Goal: Information Seeking & Learning: Check status

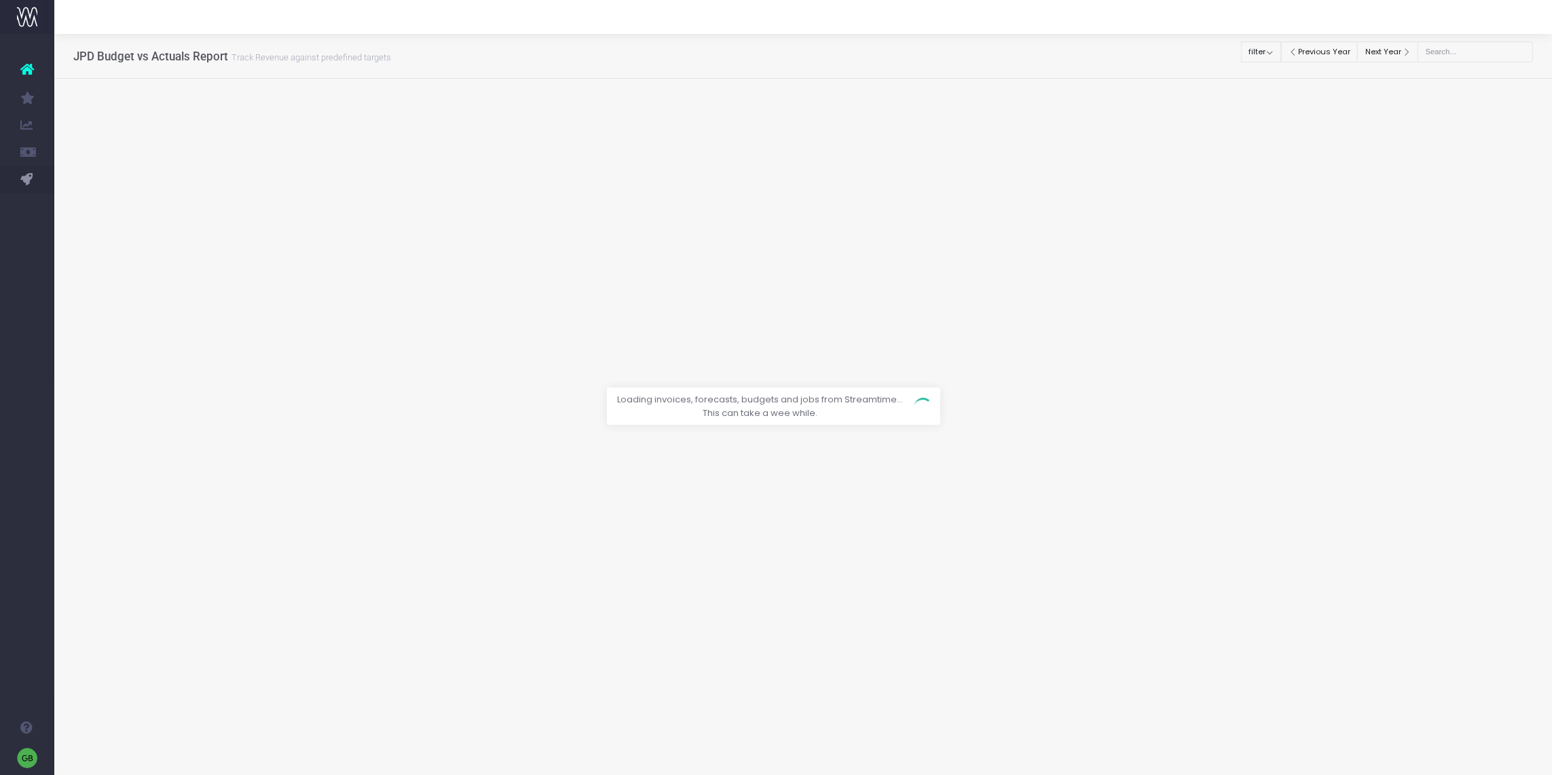
click at [1460, 47] on div at bounding box center [776, 387] width 1552 height 775
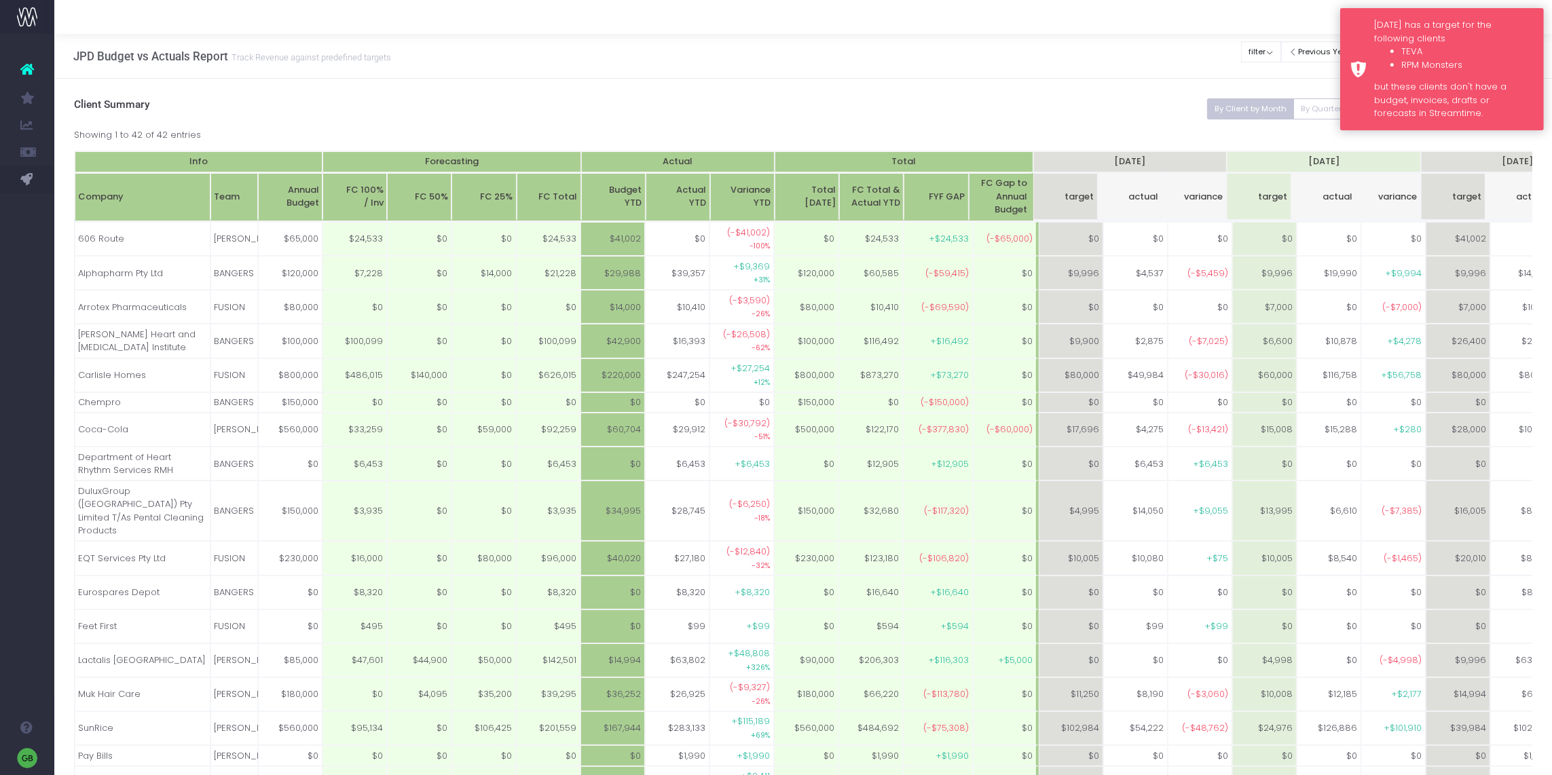
click at [1364, 37] on div "Monday has a target for the following clients TEVA RPM Monsters but these clien…" at bounding box center [1442, 69] width 204 height 122
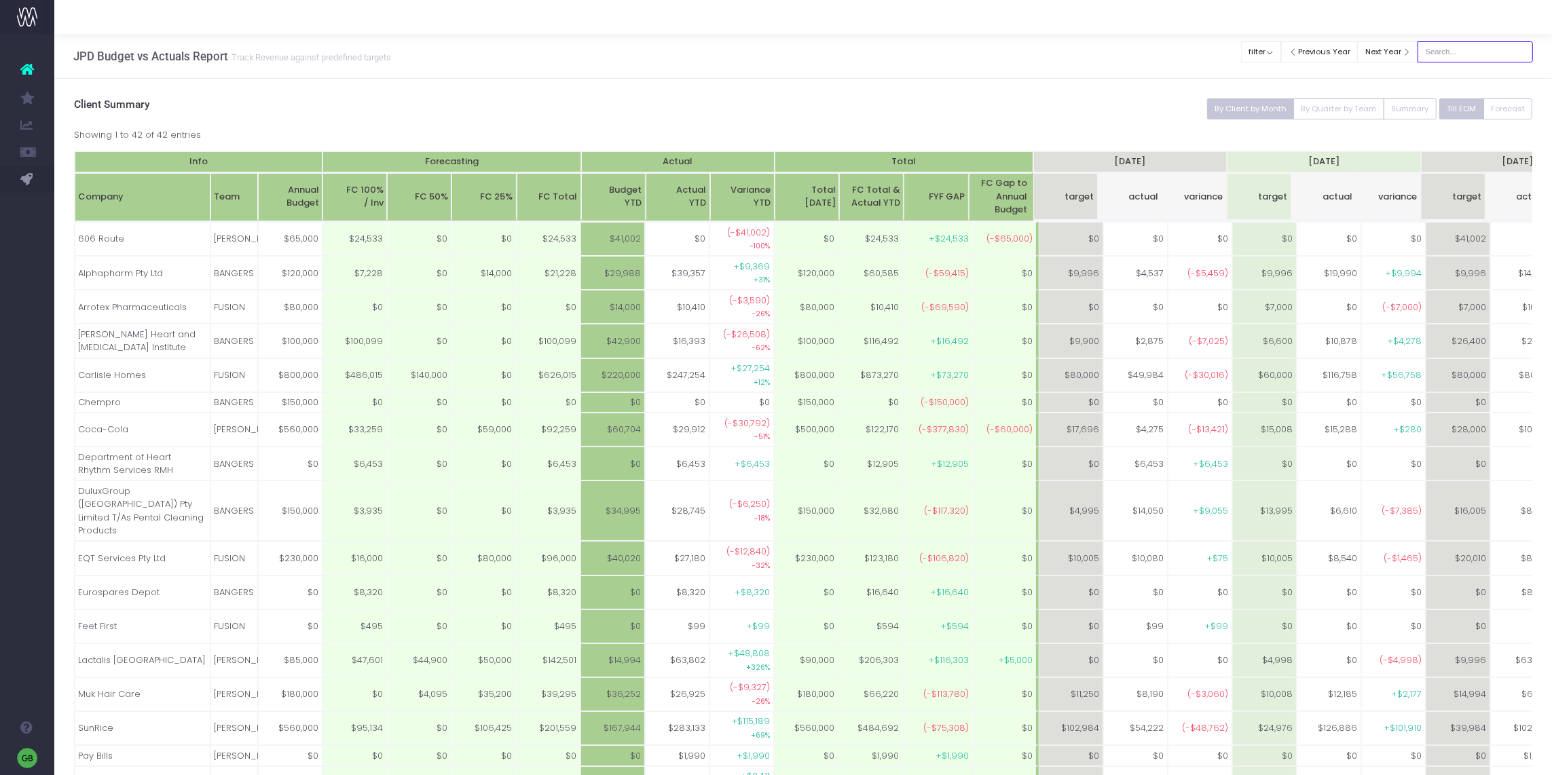
click at [1459, 50] on input "text" at bounding box center [1475, 51] width 115 height 21
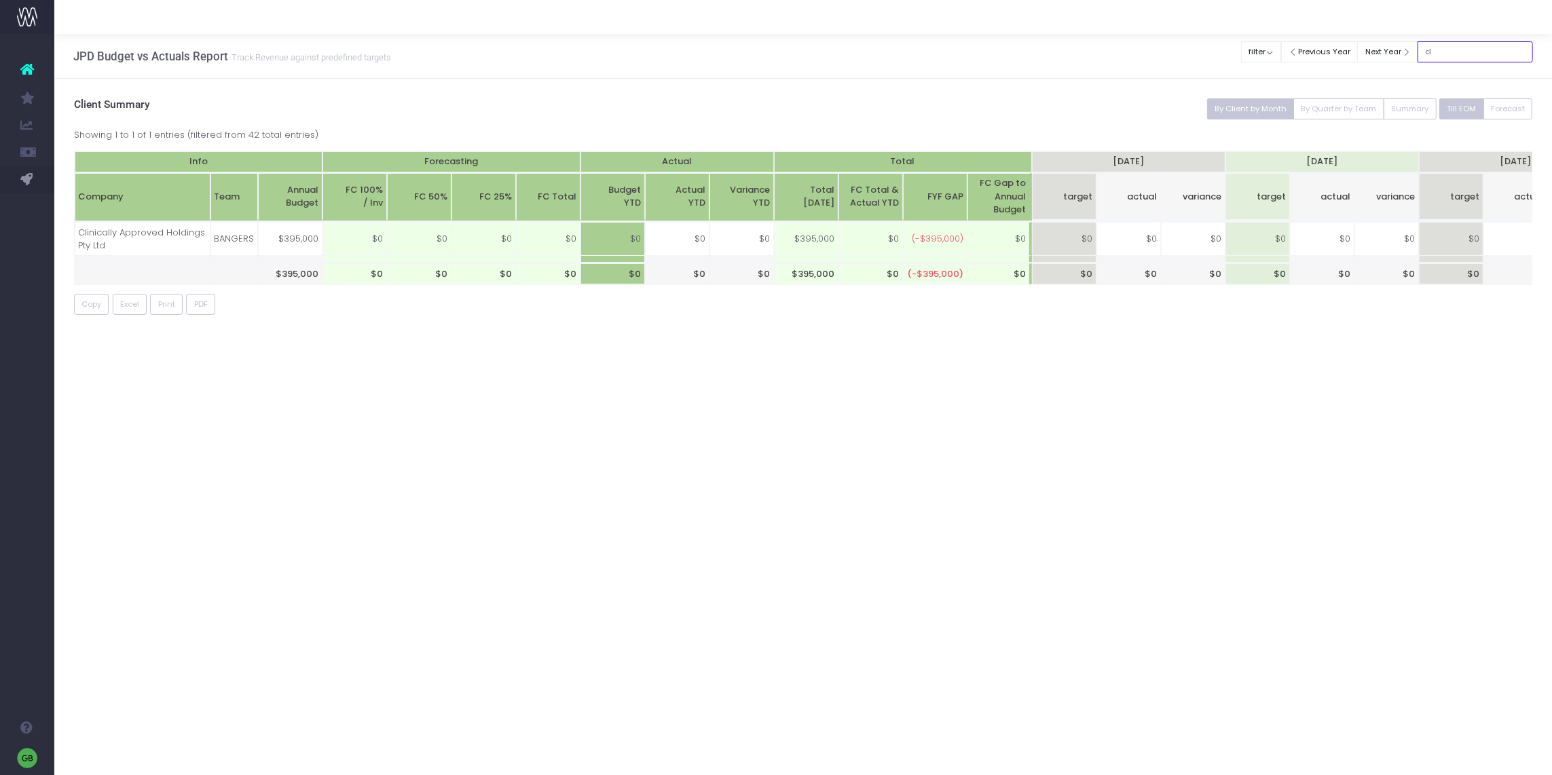
type input "c"
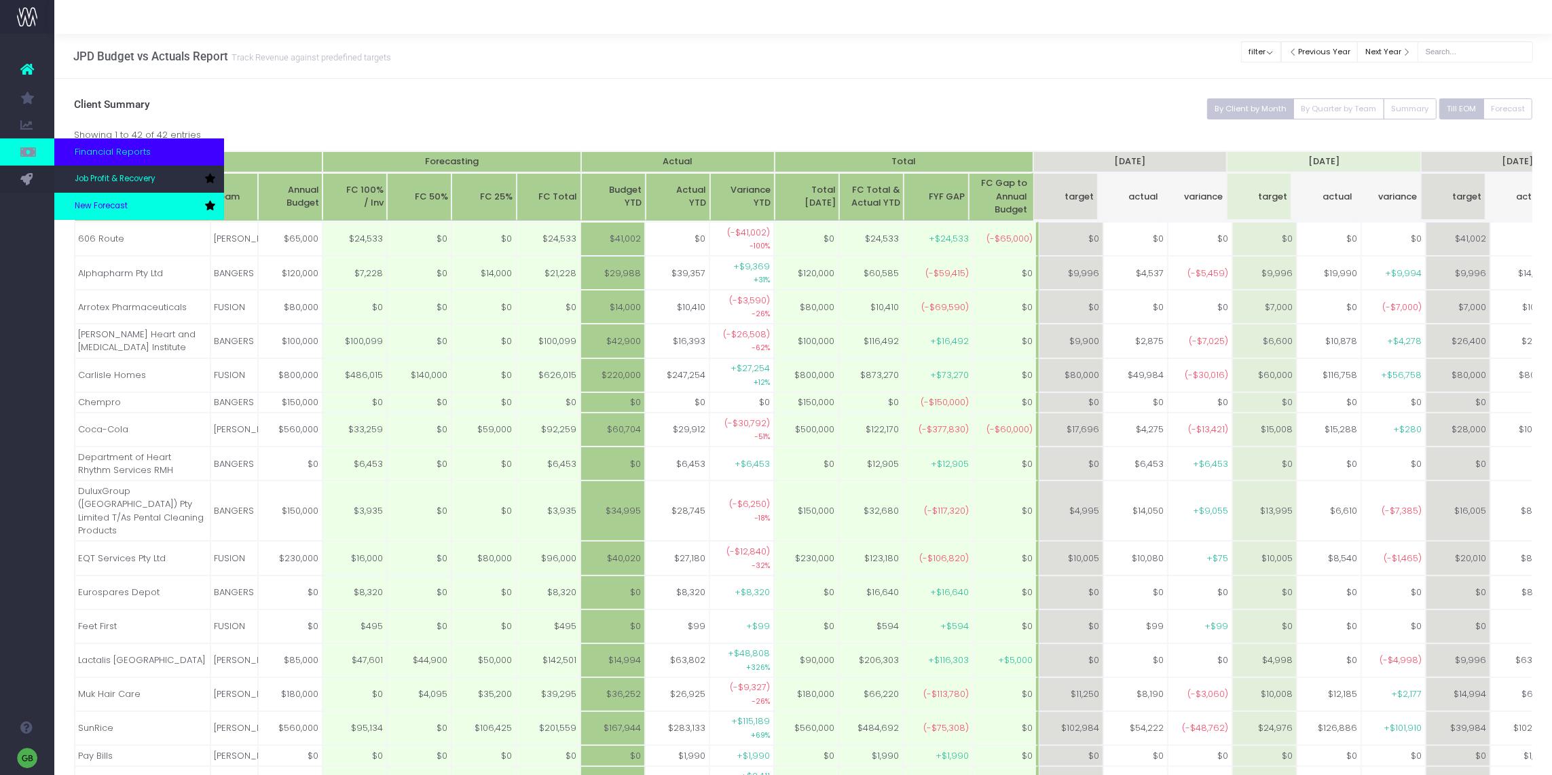
click at [104, 204] on span "New Forecast" at bounding box center [101, 206] width 53 height 12
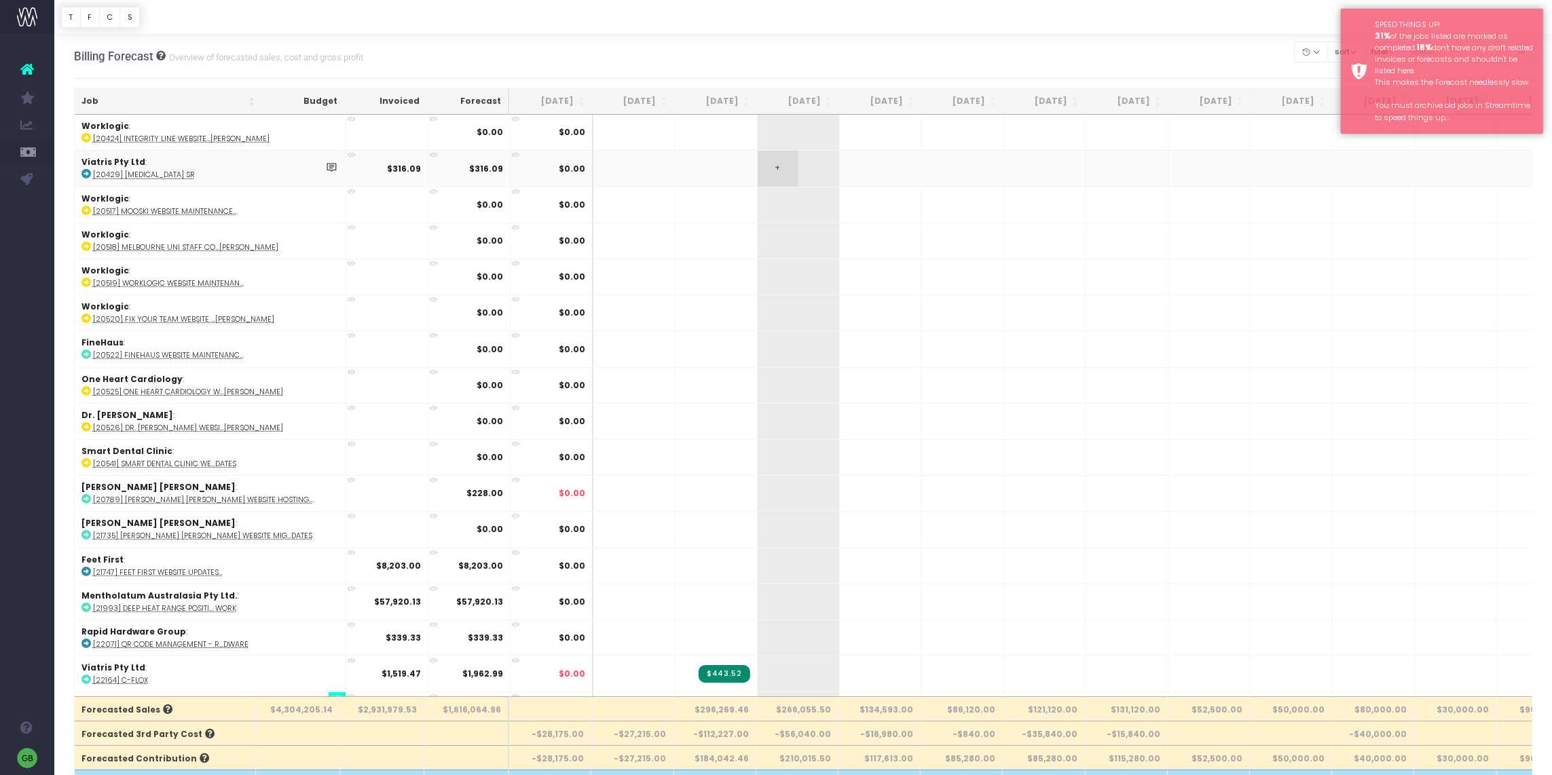
drag, startPoint x: 988, startPoint y: 50, endPoint x: 708, endPoint y: 159, distance: 301.0
click at [983, 51] on div "Billing Forecast Overview of forecasted sales, cost and gross profit Clear Filt…" at bounding box center [803, 56] width 1459 height 45
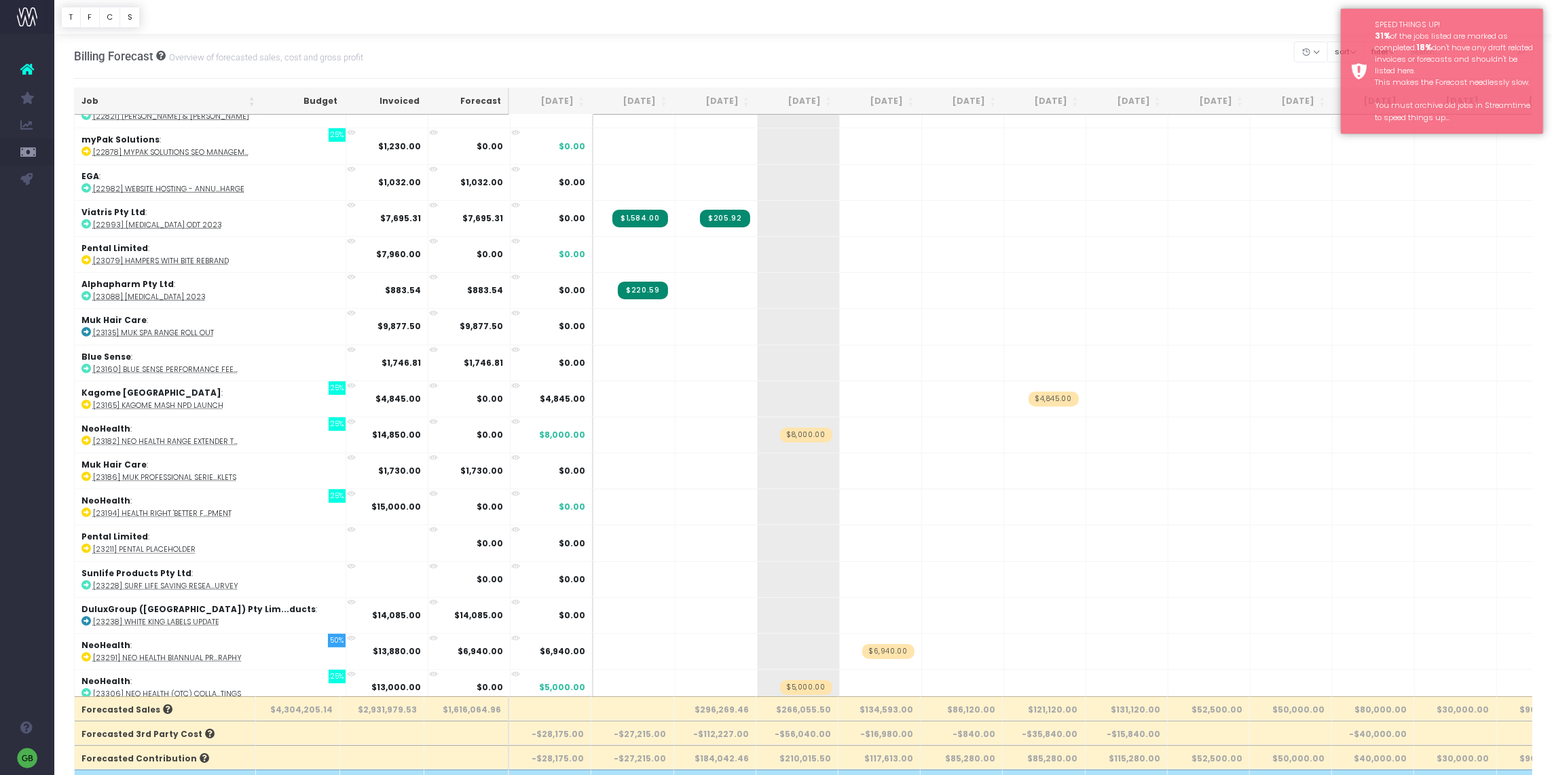
scroll to position [948, 0]
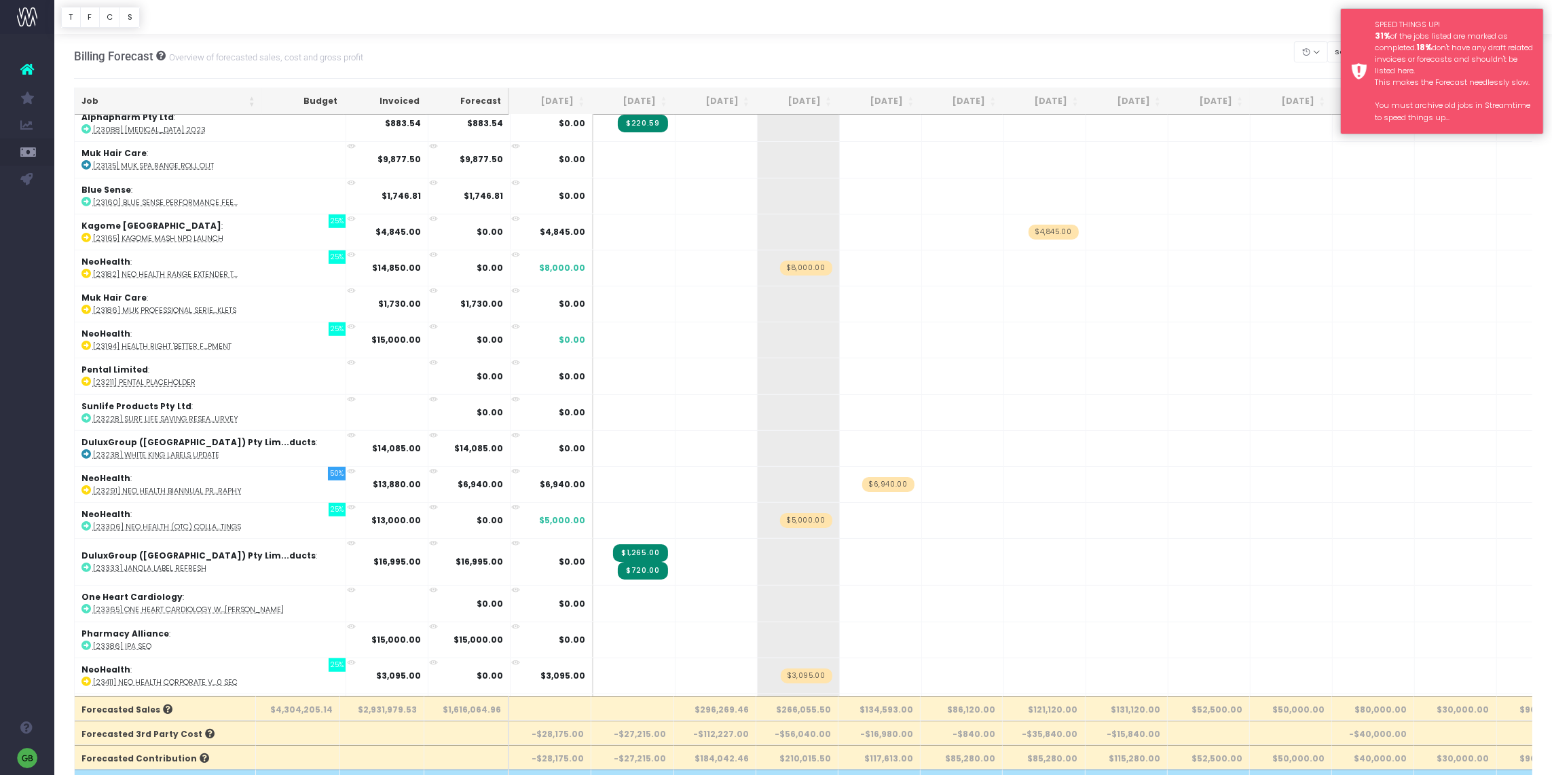
click at [1361, 37] on div "SPEED THINGS UP! 31% of the jobs listed are marked as completed. 18% don't have…" at bounding box center [1442, 71] width 204 height 126
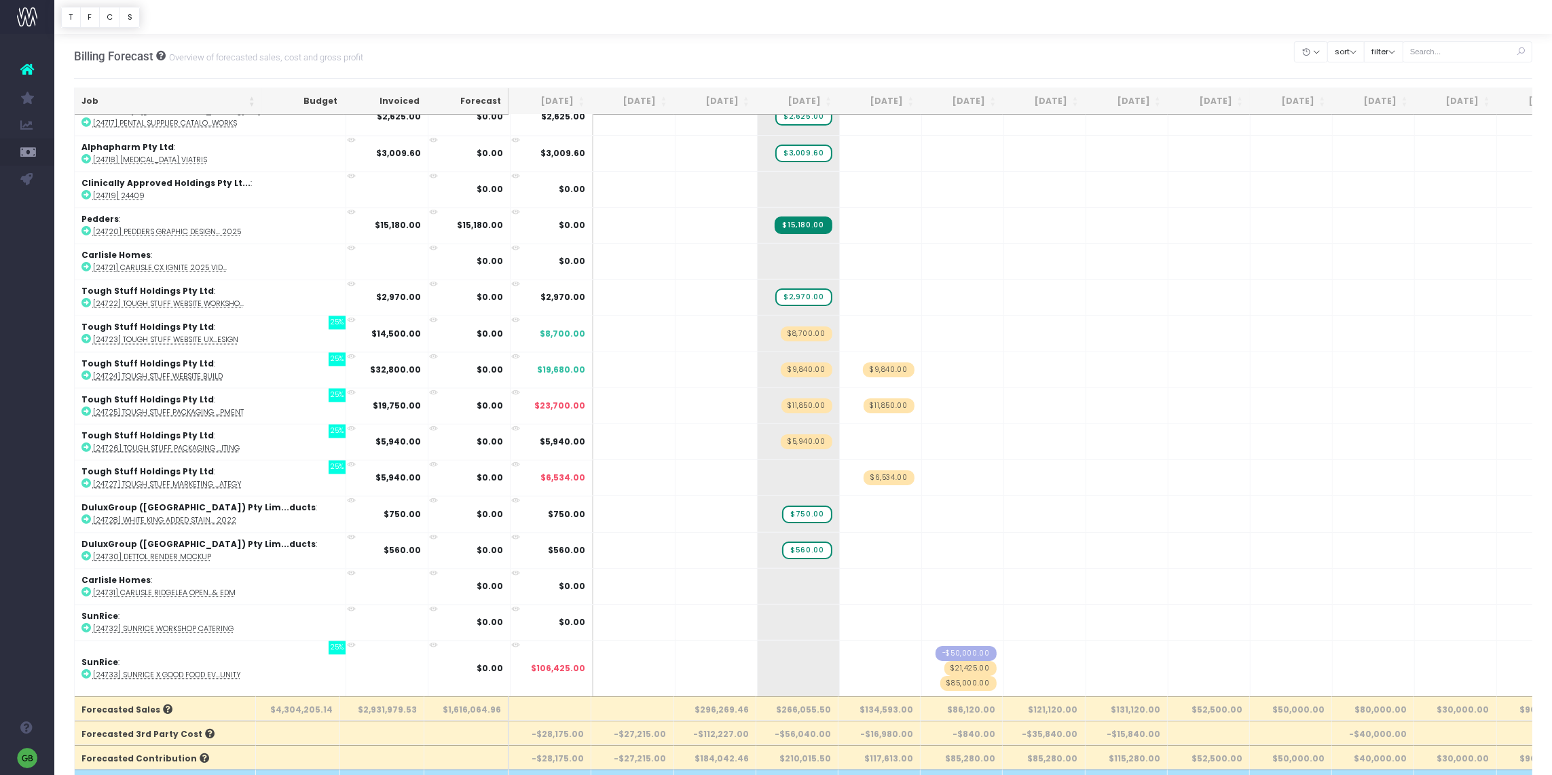
scroll to position [15839, 0]
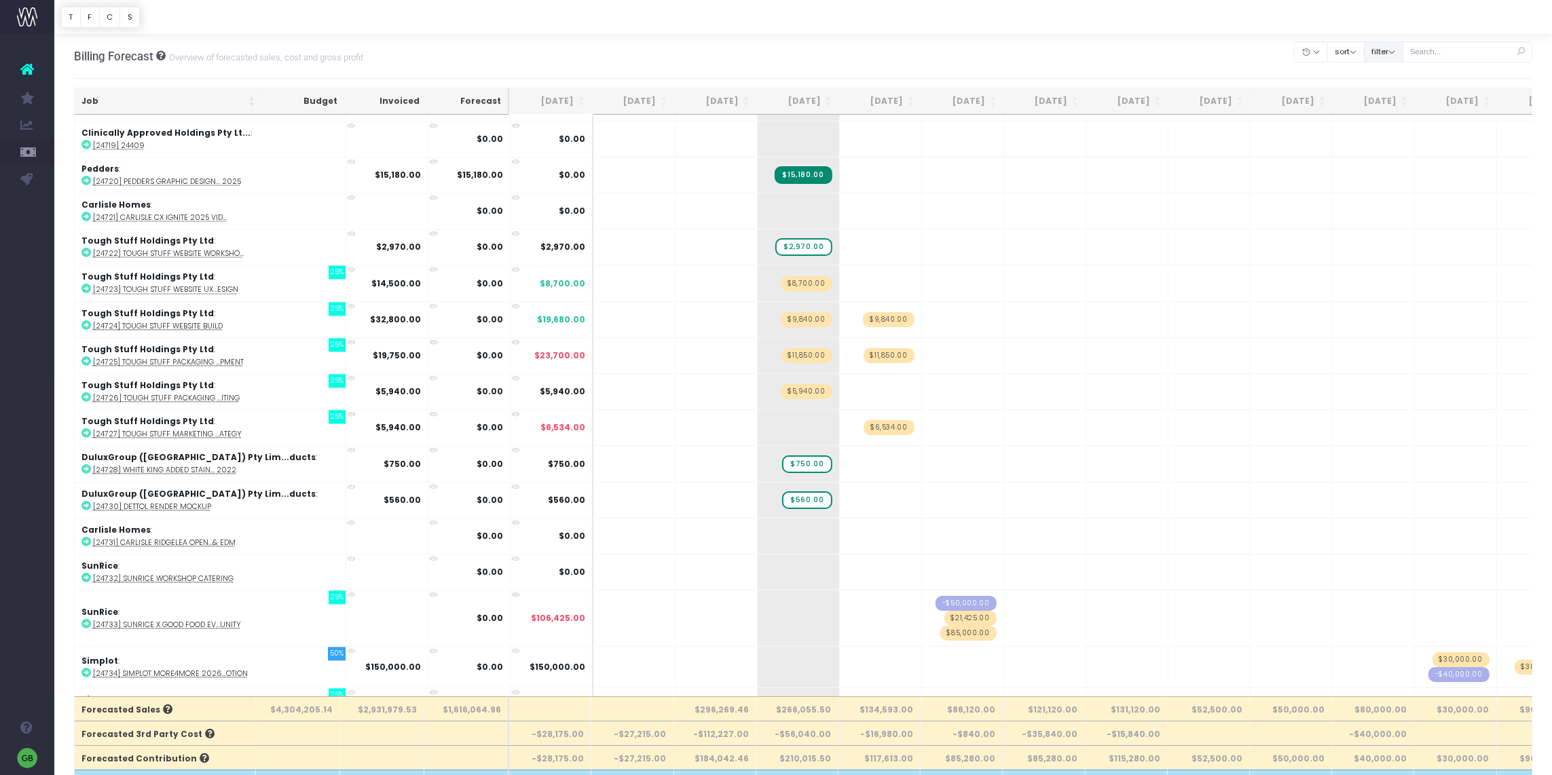
click at [1402, 56] on button "filter" at bounding box center [1383, 51] width 39 height 21
click at [1389, 95] on span at bounding box center [1383, 94] width 12 height 12
click at [1397, 95] on input "All" at bounding box center [1401, 91] width 9 height 9
checkbox input "false"
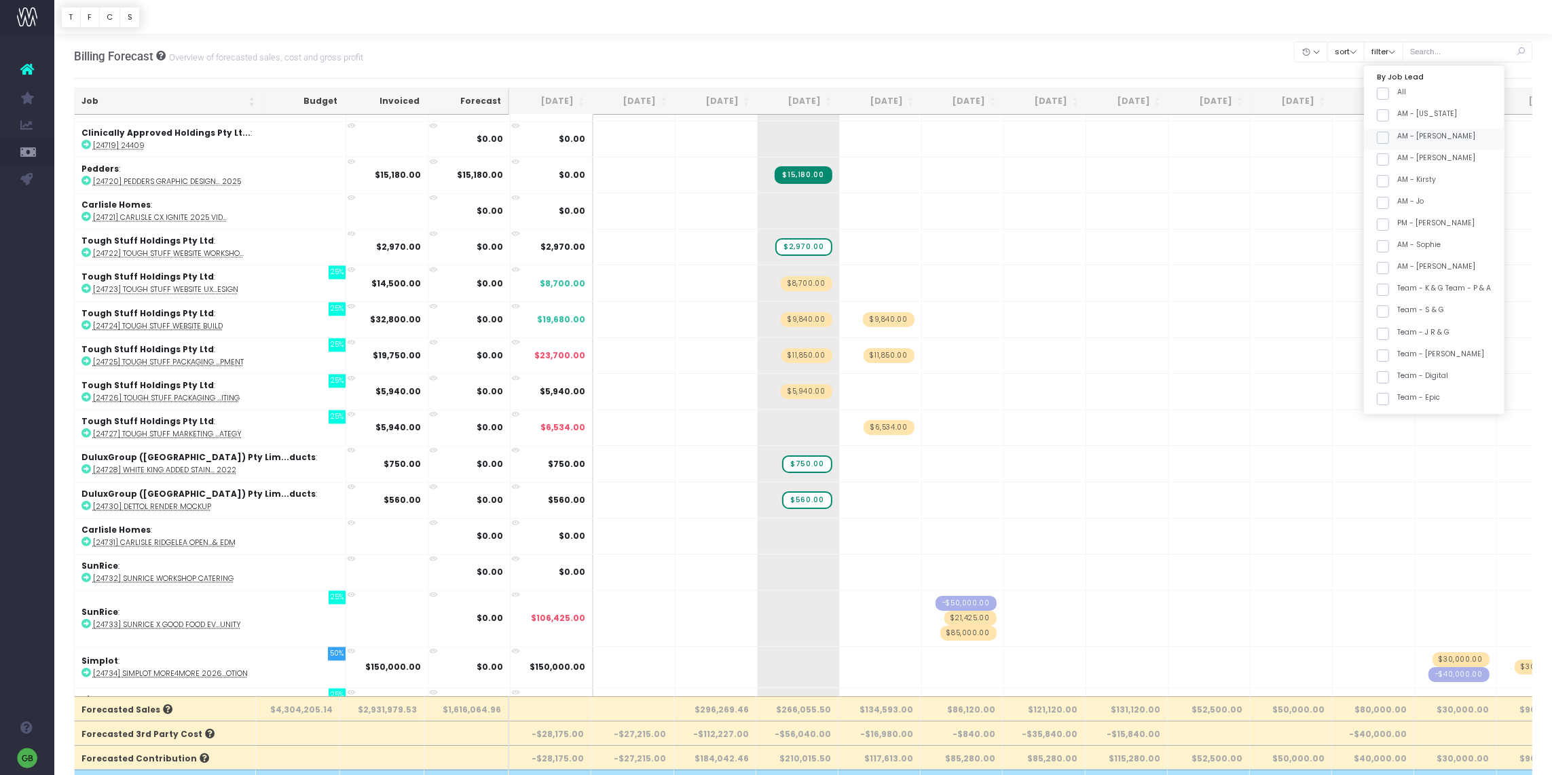
checkbox input "false"
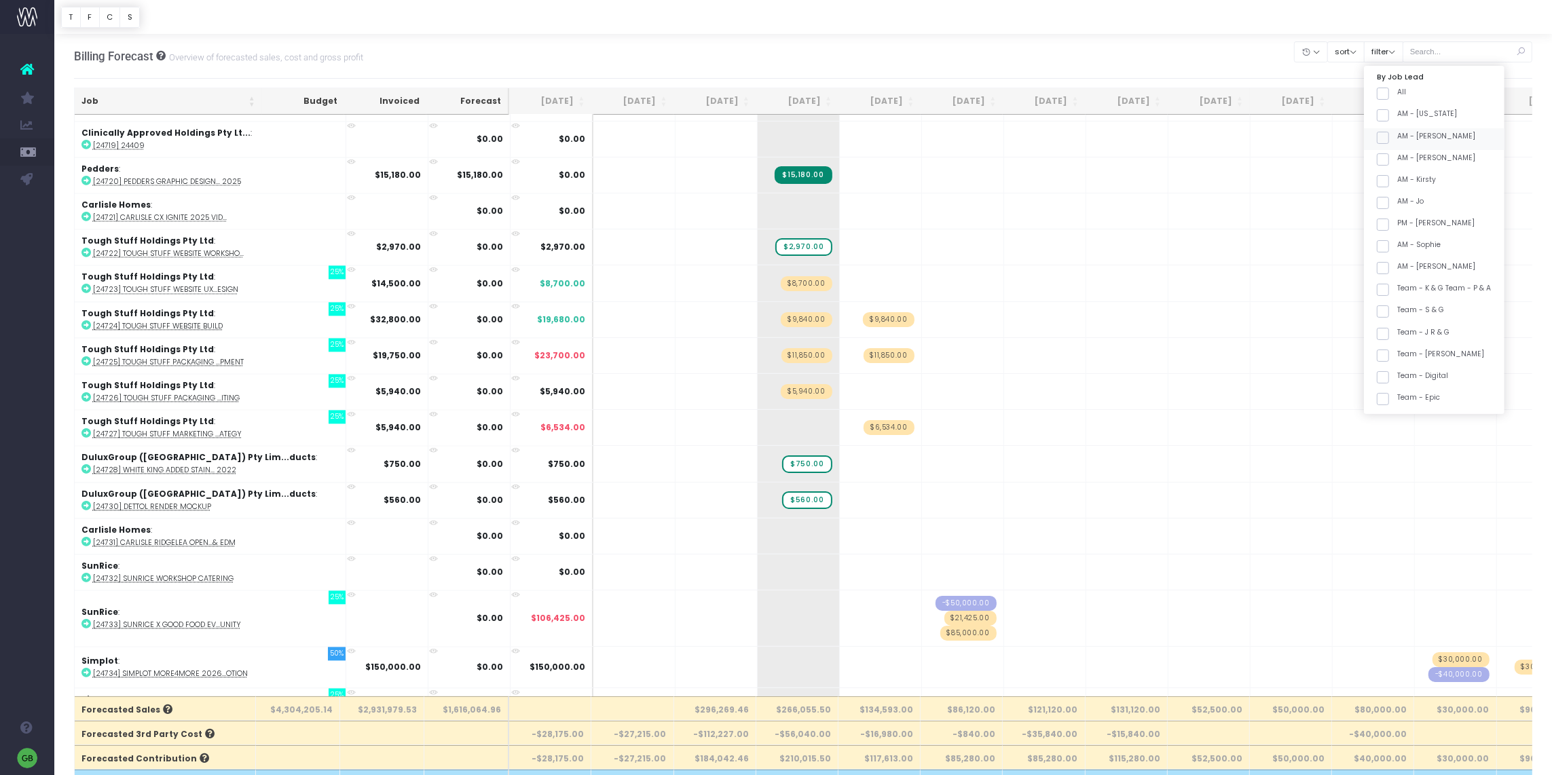
checkbox input "false"
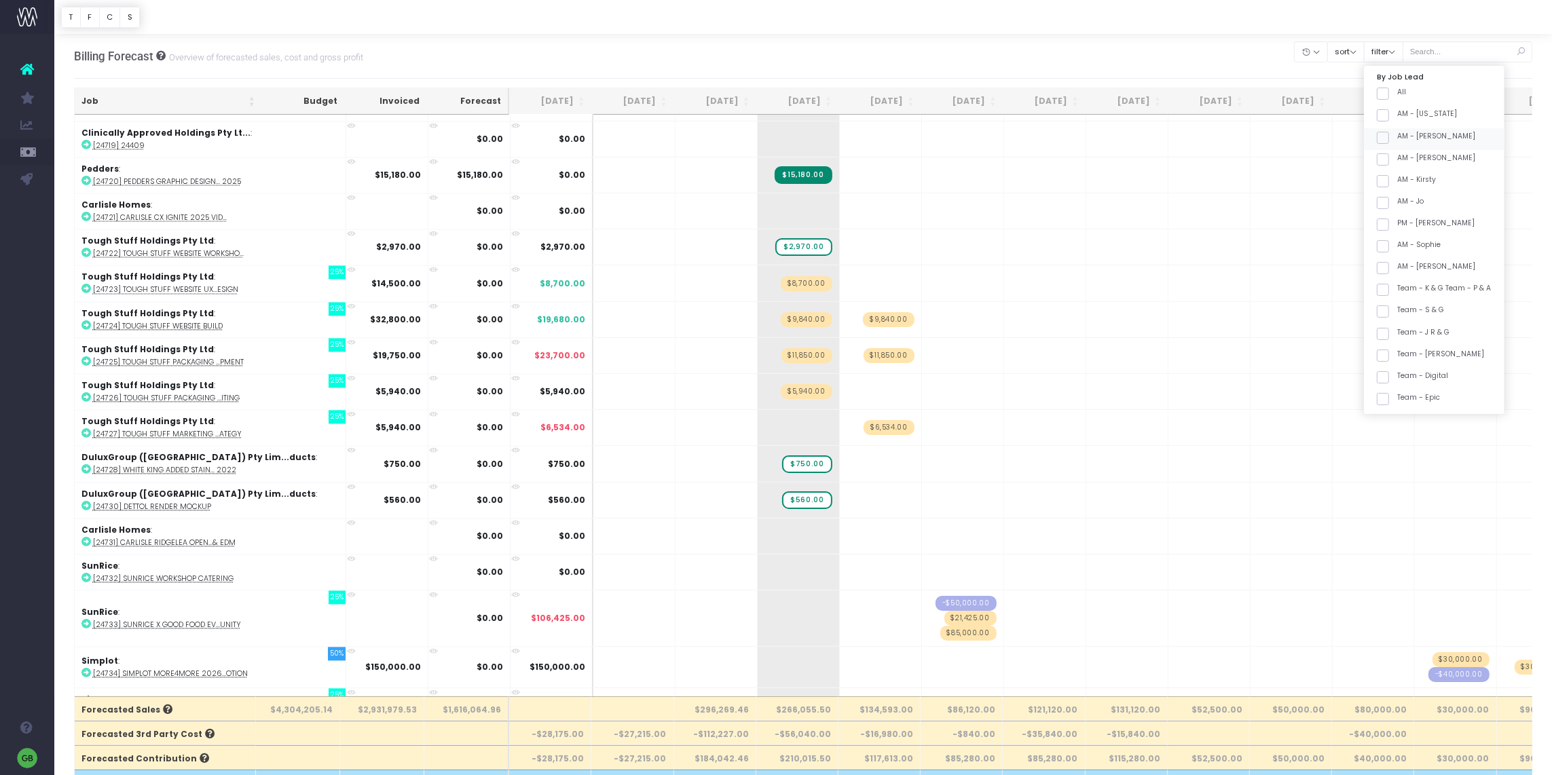
checkbox input "false"
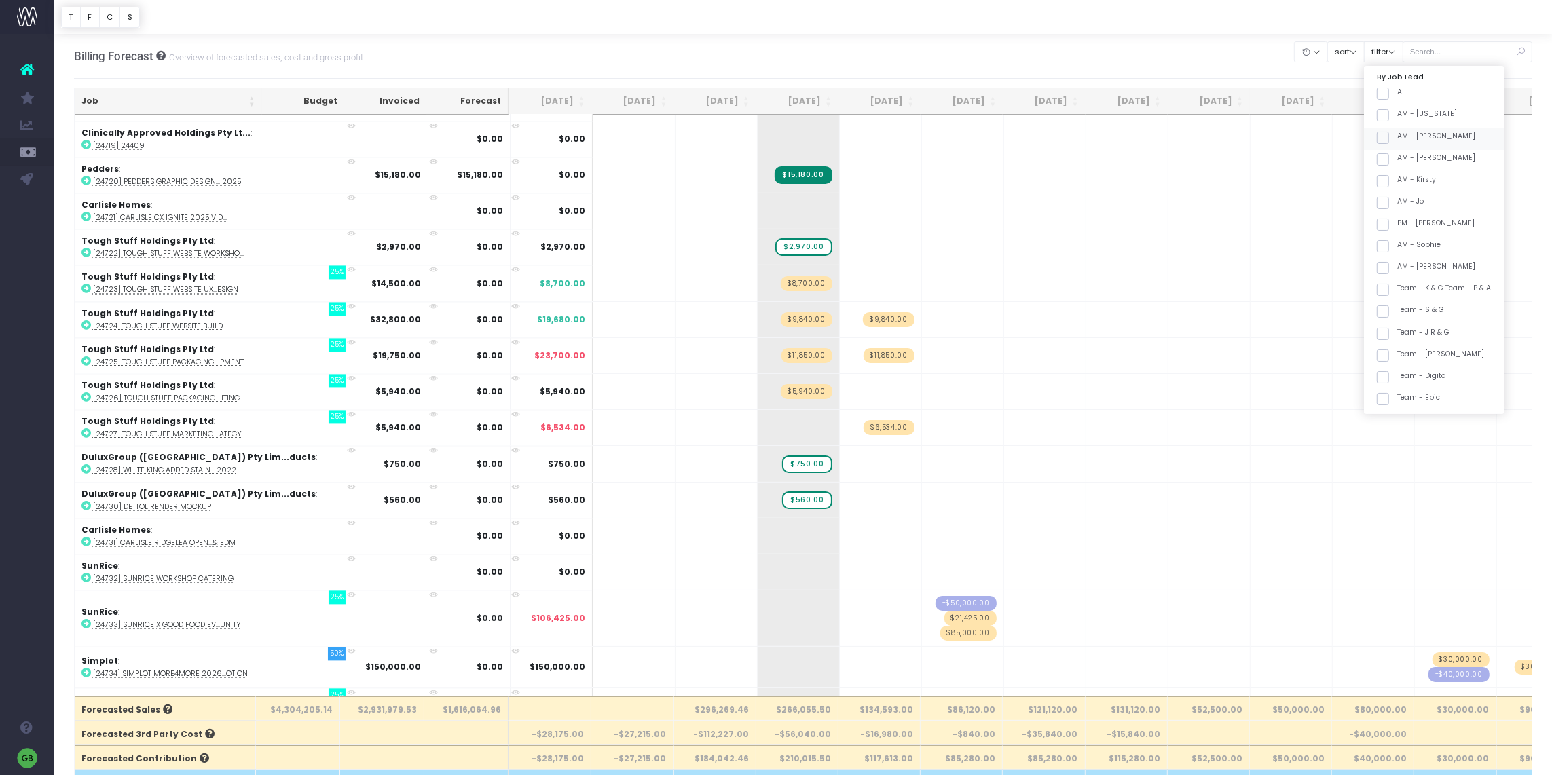
checkbox input "false"
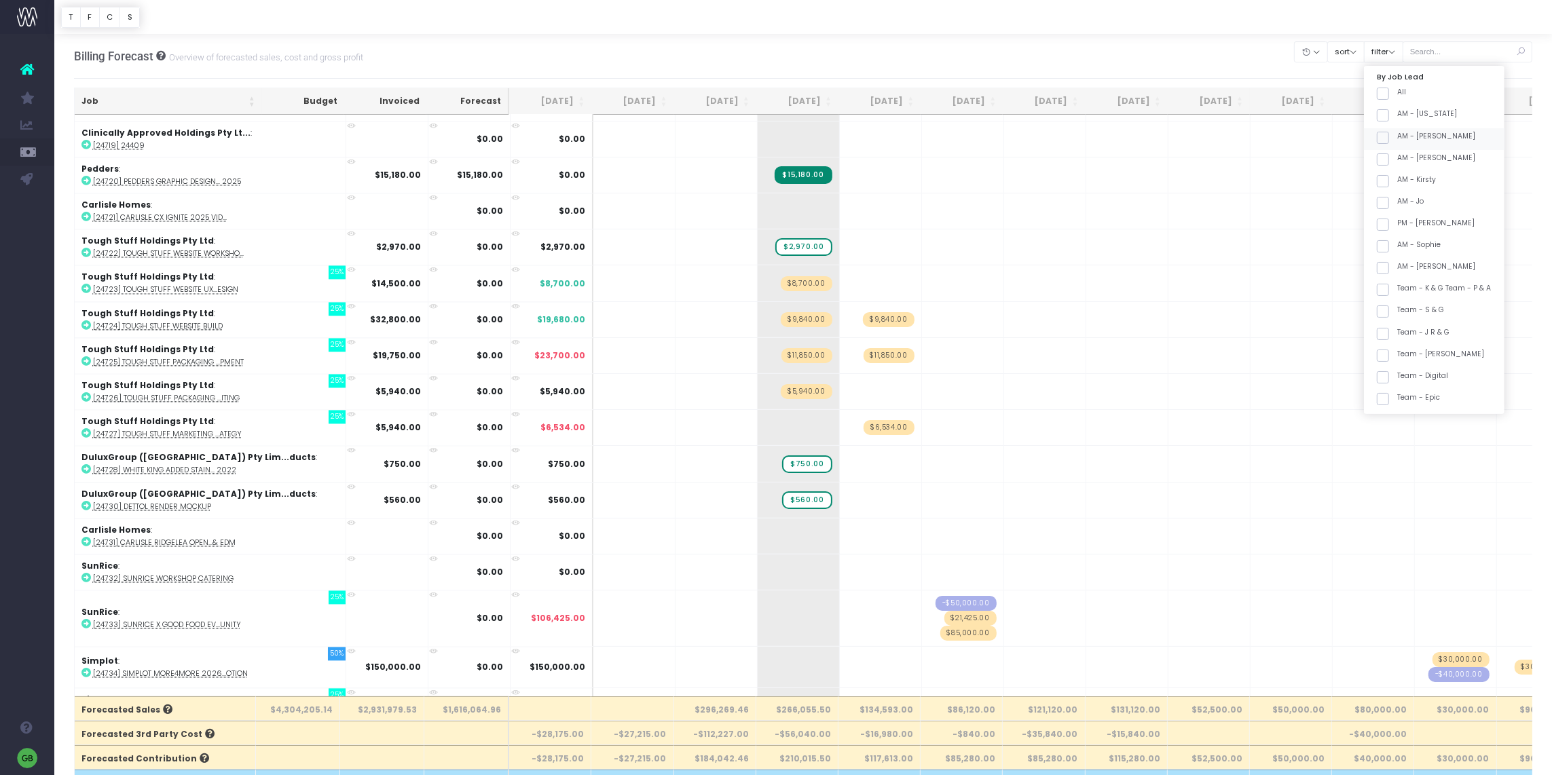
checkbox input "false"
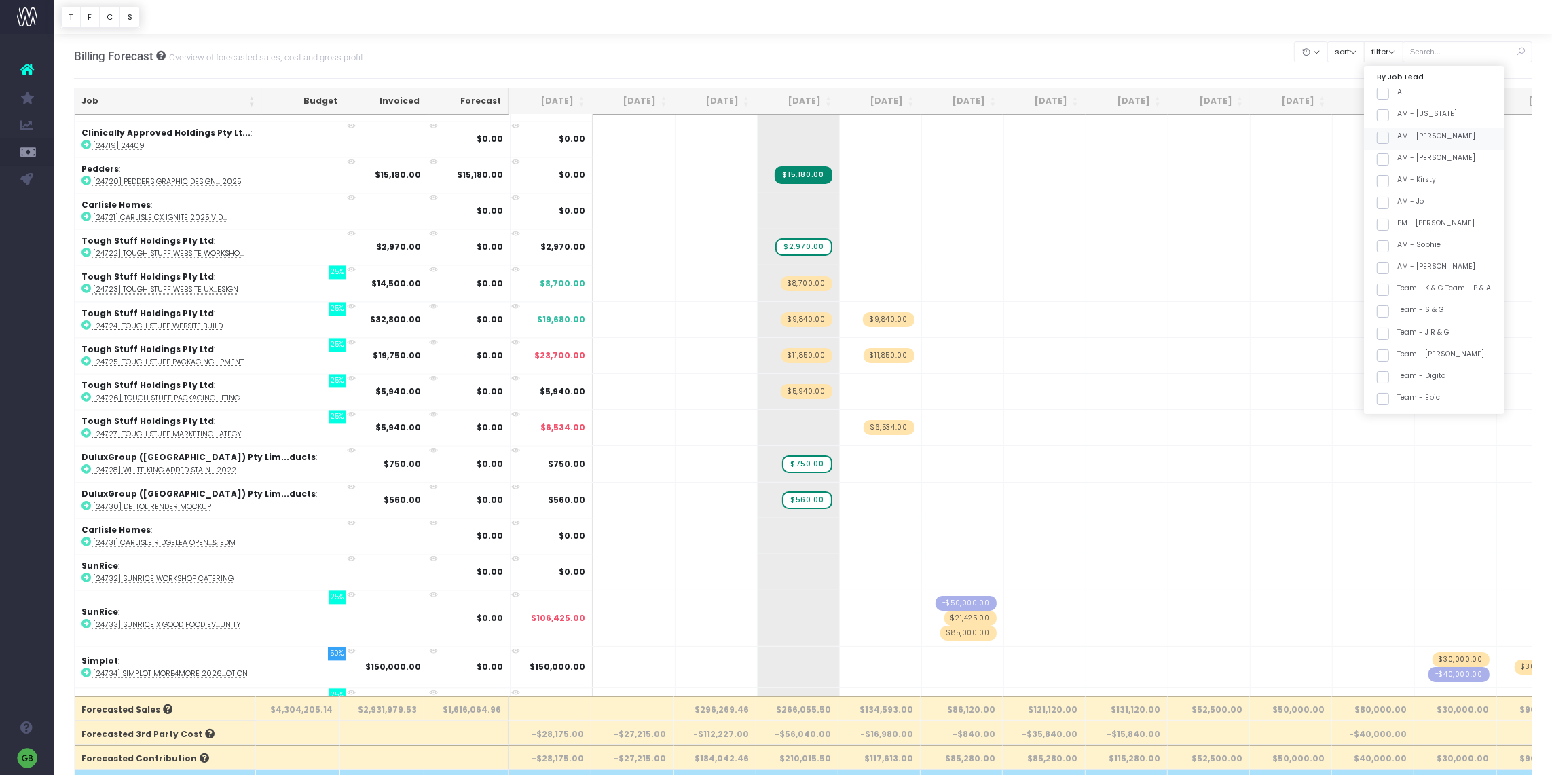
checkbox input "false"
drag, startPoint x: 1392, startPoint y: 276, endPoint x: 1422, endPoint y: 330, distance: 61.4
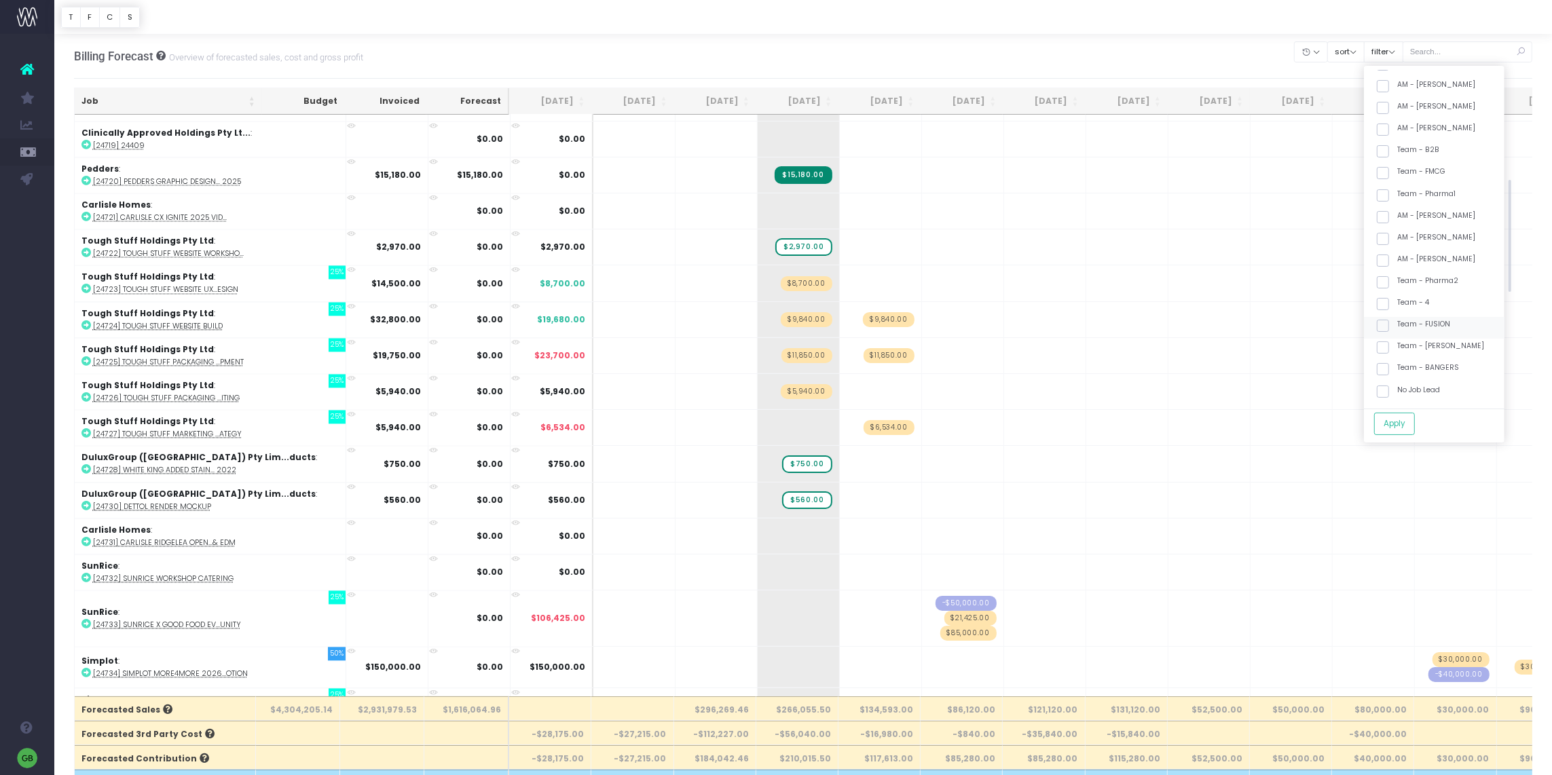
click at [1389, 277] on span at bounding box center [1383, 282] width 12 height 12
click at [1397, 277] on input "Team - Pharma2" at bounding box center [1401, 280] width 9 height 9
checkbox input "true"
click at [1389, 366] on span at bounding box center [1383, 369] width 12 height 12
click at [1397, 366] on input "Team - BANGERS" at bounding box center [1401, 367] width 9 height 9
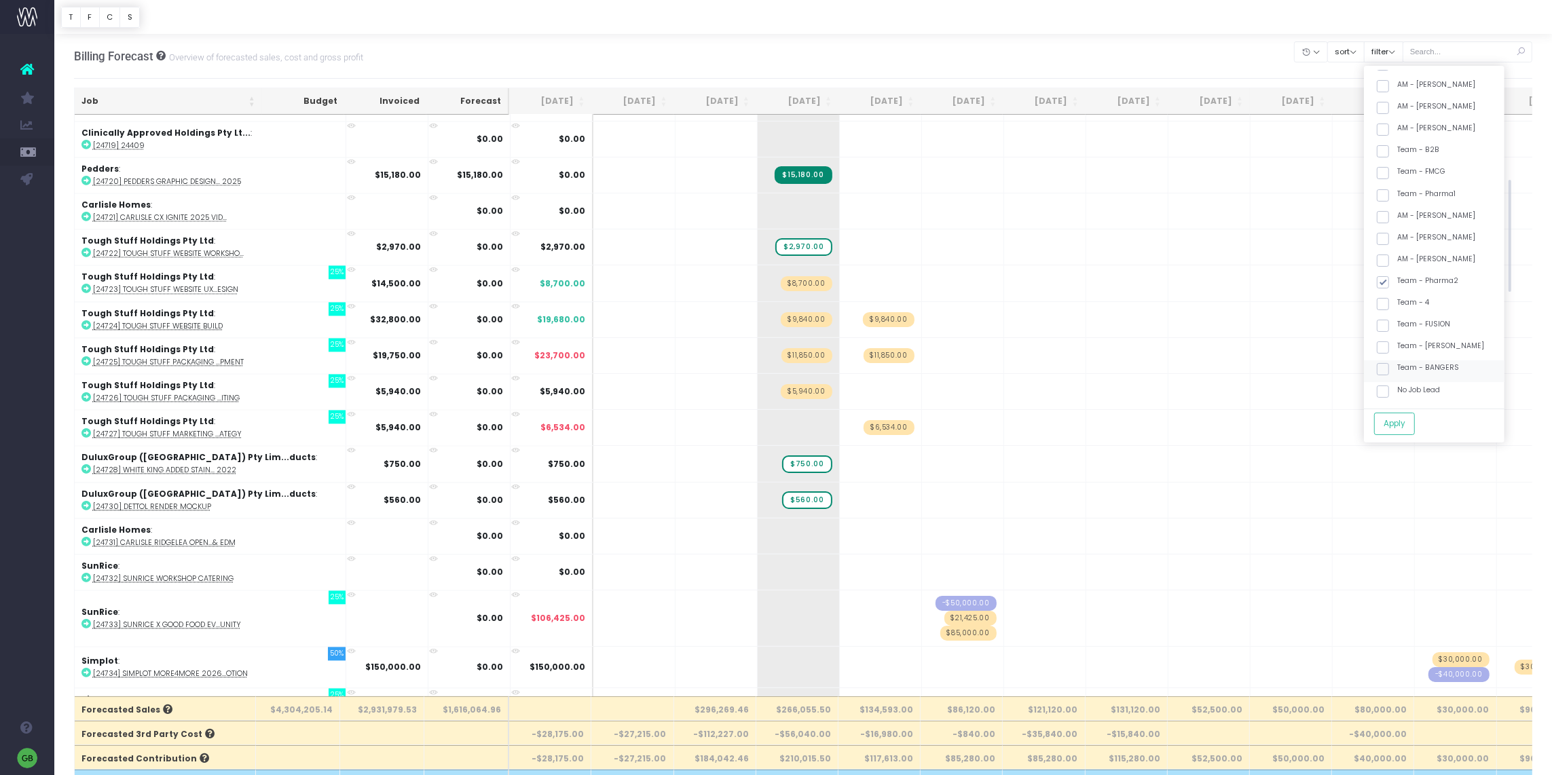
checkbox input "true"
click at [1410, 422] on button "Apply" at bounding box center [1394, 424] width 41 height 22
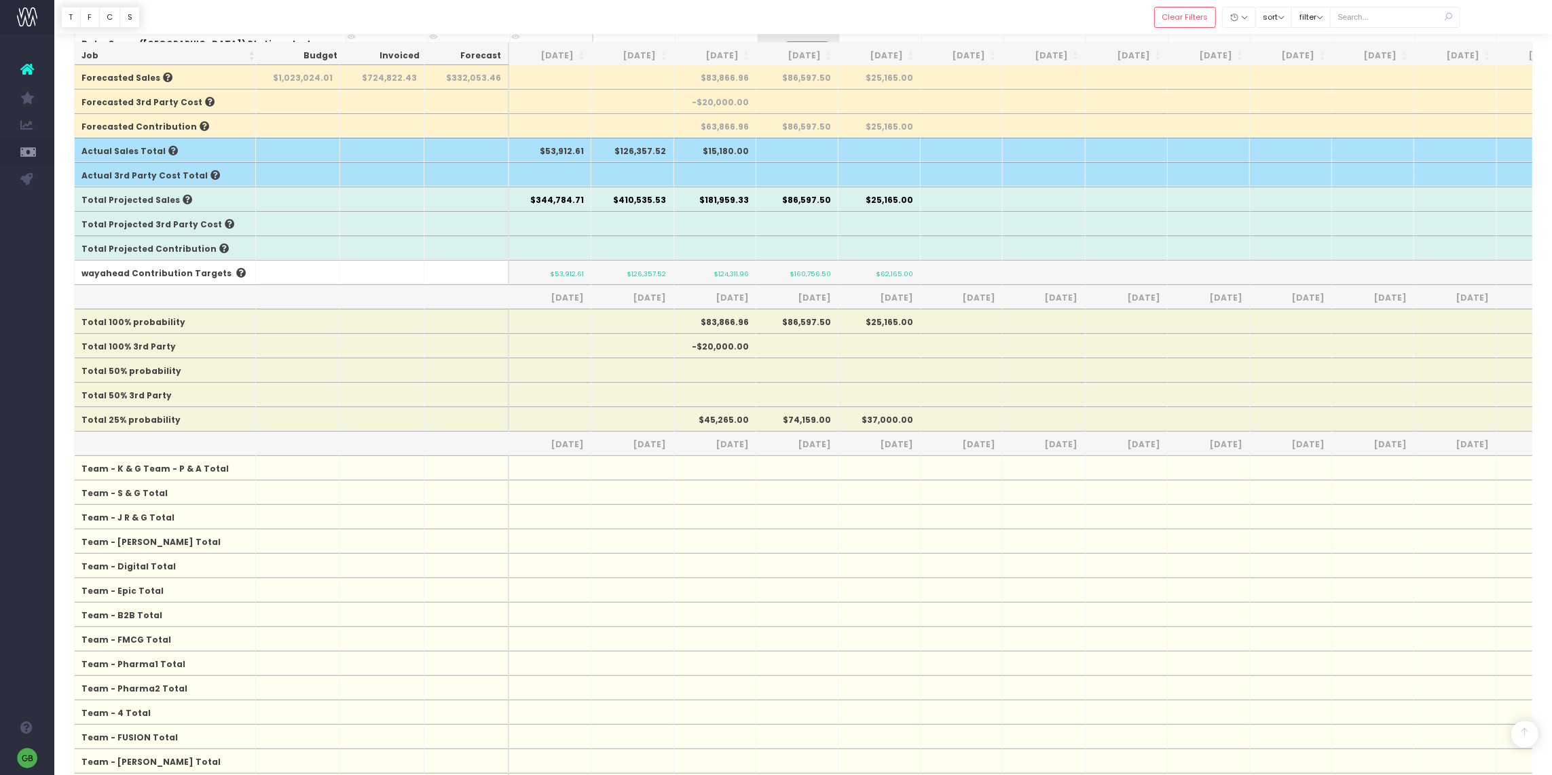
scroll to position [676, 0]
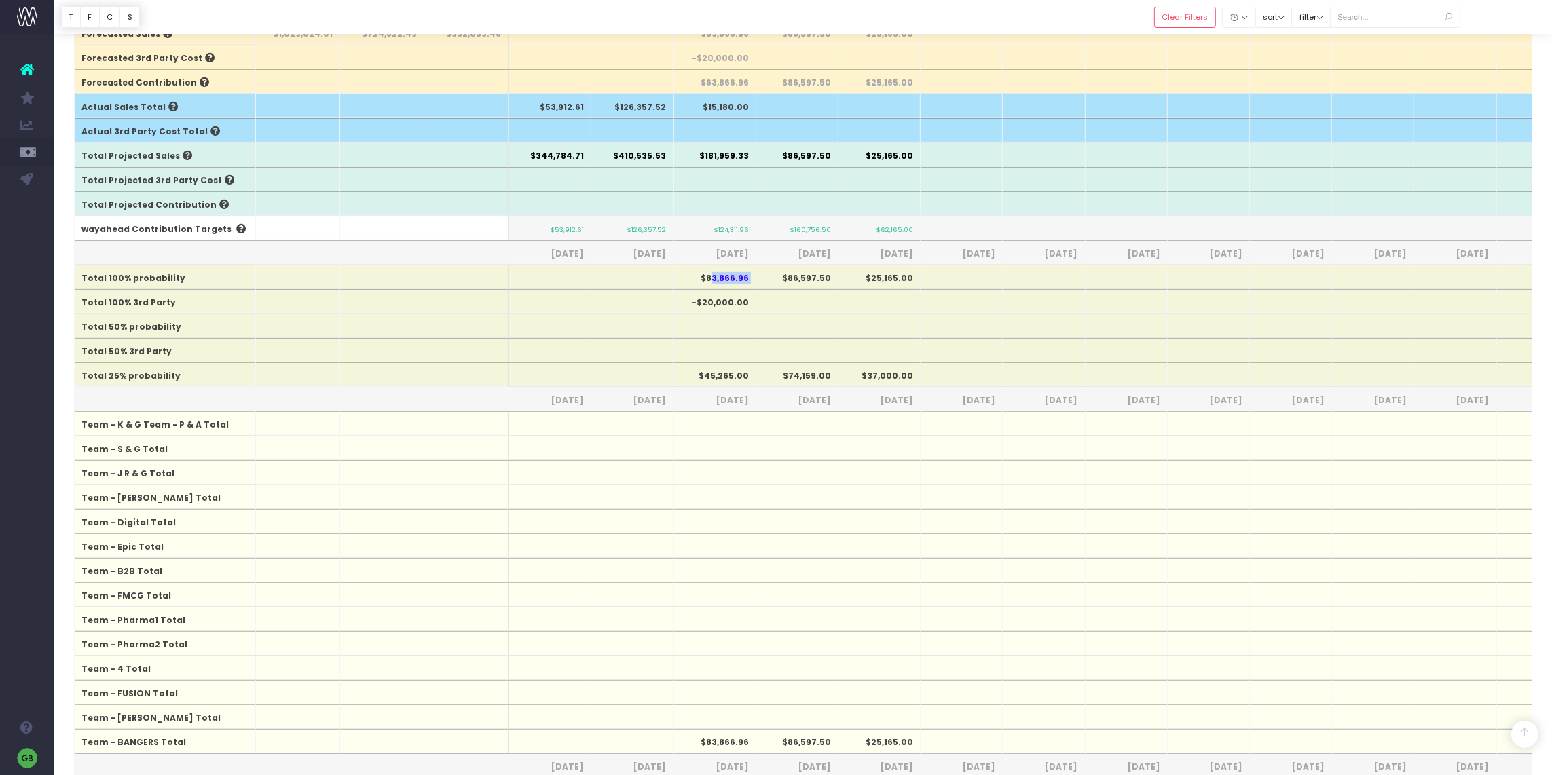
drag, startPoint x: 710, startPoint y: 280, endPoint x: 735, endPoint y: 282, distance: 25.2
click at [756, 282] on tr "Total 100% probability $83,866.96 $86,597.50 $25,165.00" at bounding box center [869, 277] width 1588 height 24
click at [730, 282] on th "$83,866.96" at bounding box center [715, 277] width 82 height 24
drag, startPoint x: 710, startPoint y: 282, endPoint x: 757, endPoint y: 280, distance: 47.6
click at [757, 280] on tr "Total 100% probability $83,866.96 $86,597.50 $25,165.00" at bounding box center [869, 277] width 1588 height 24
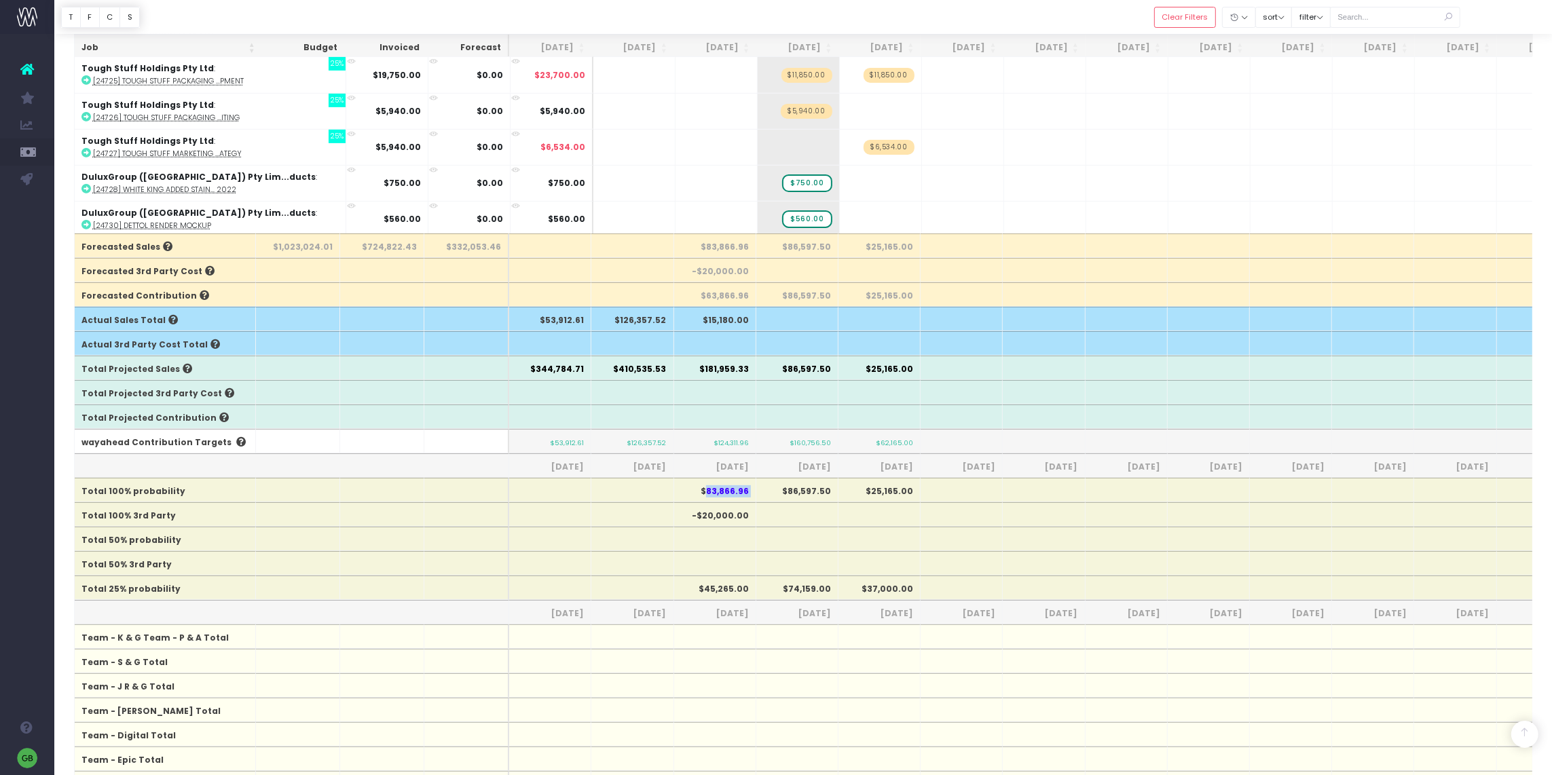
scroll to position [72, 0]
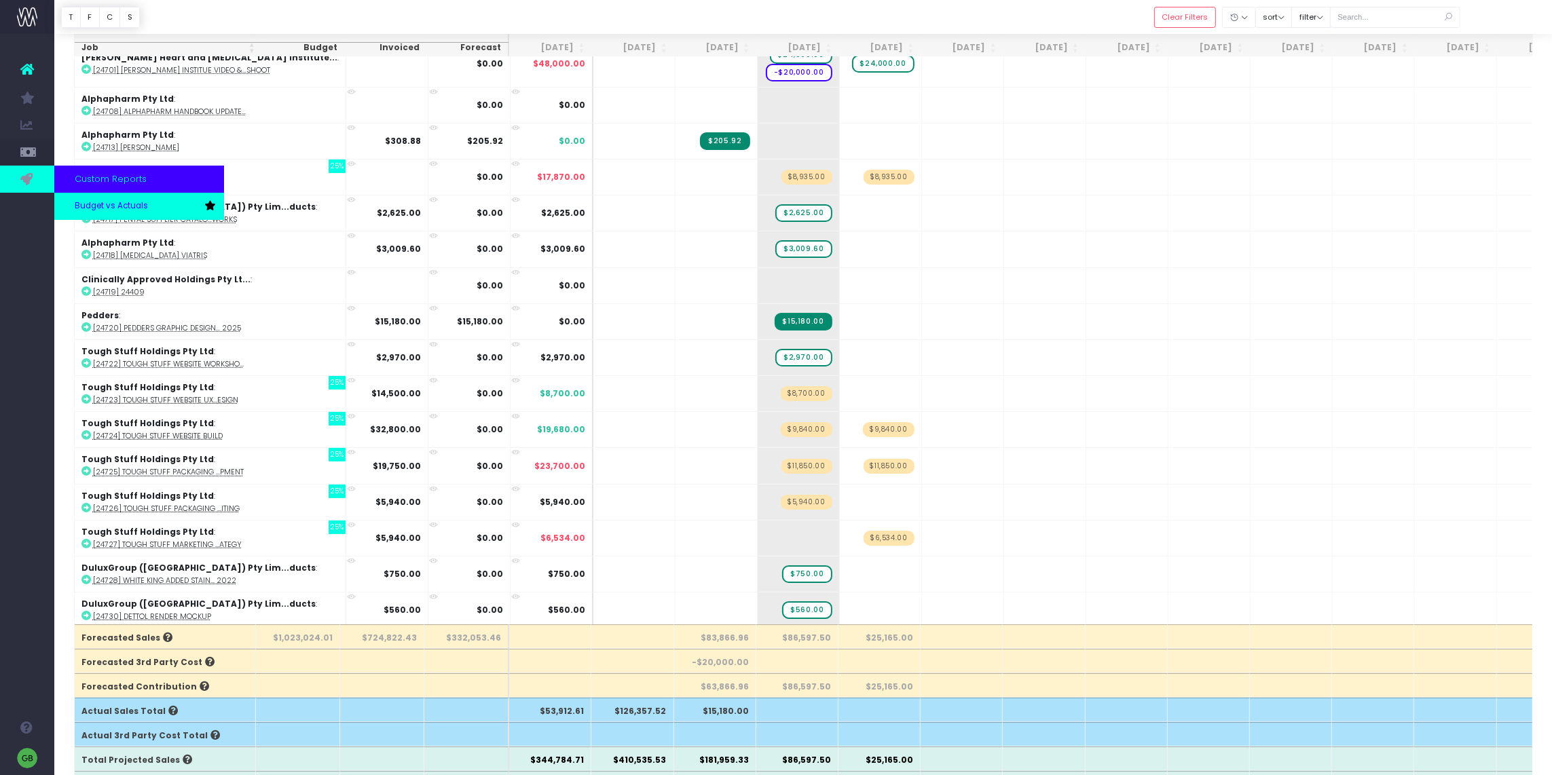
click at [90, 204] on span "Budget vs Actuals" at bounding box center [111, 206] width 73 height 12
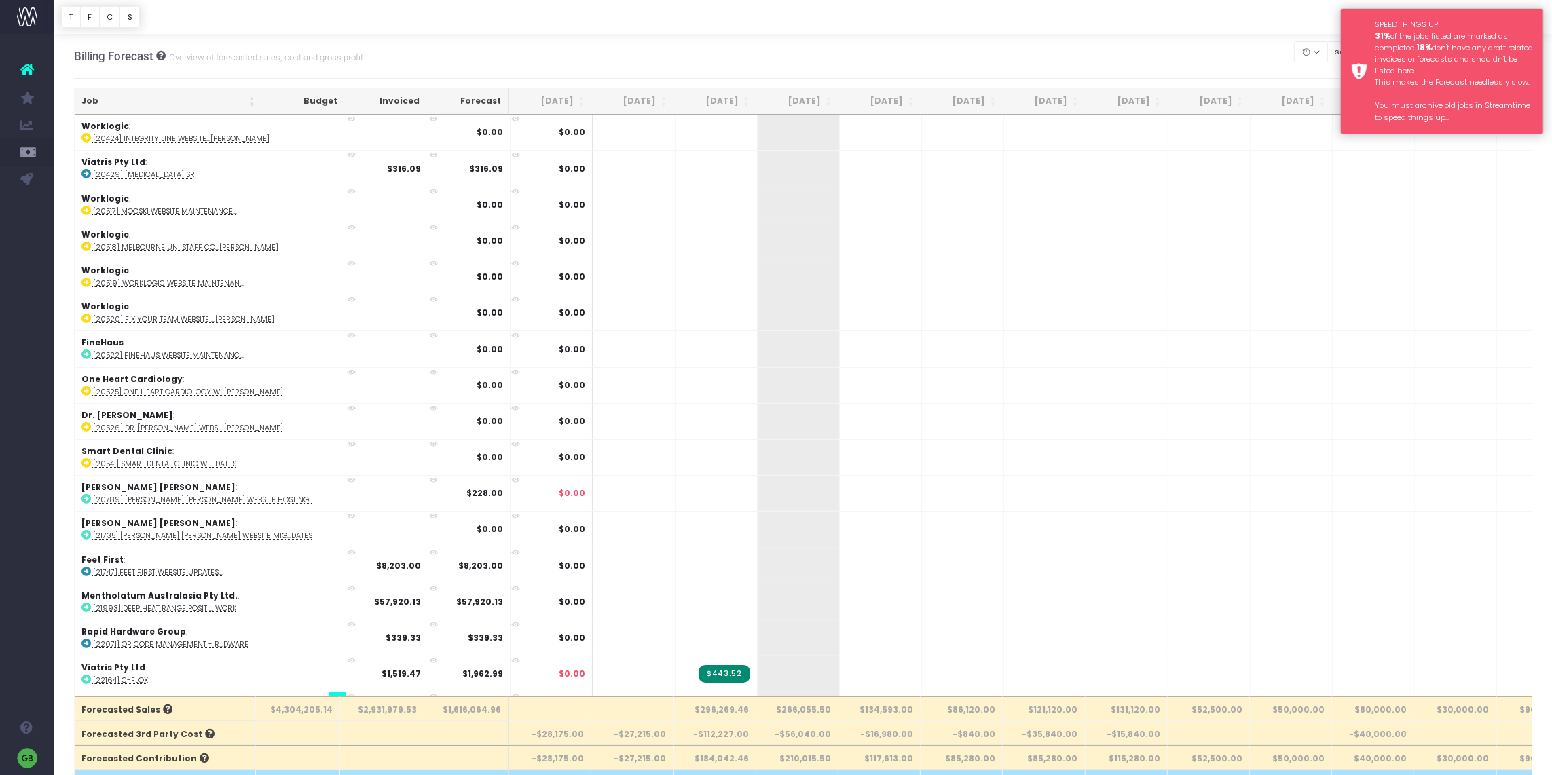
click at [1404, 40] on div "SPEED THINGS UP! 31% of the jobs listed are marked as completed. 18% don't have…" at bounding box center [1454, 71] width 158 height 105
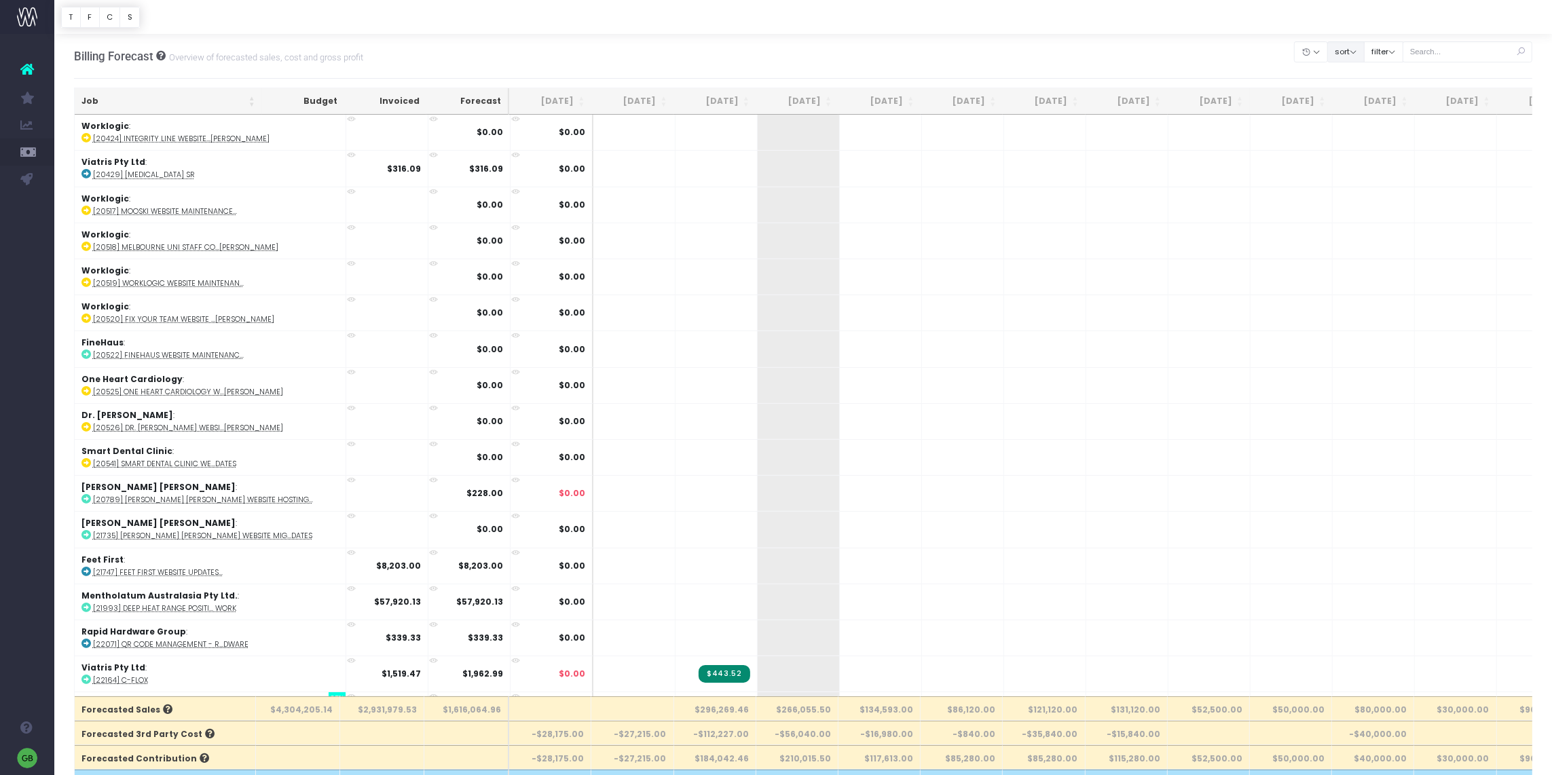
click at [1357, 49] on button "sort" at bounding box center [1346, 51] width 37 height 21
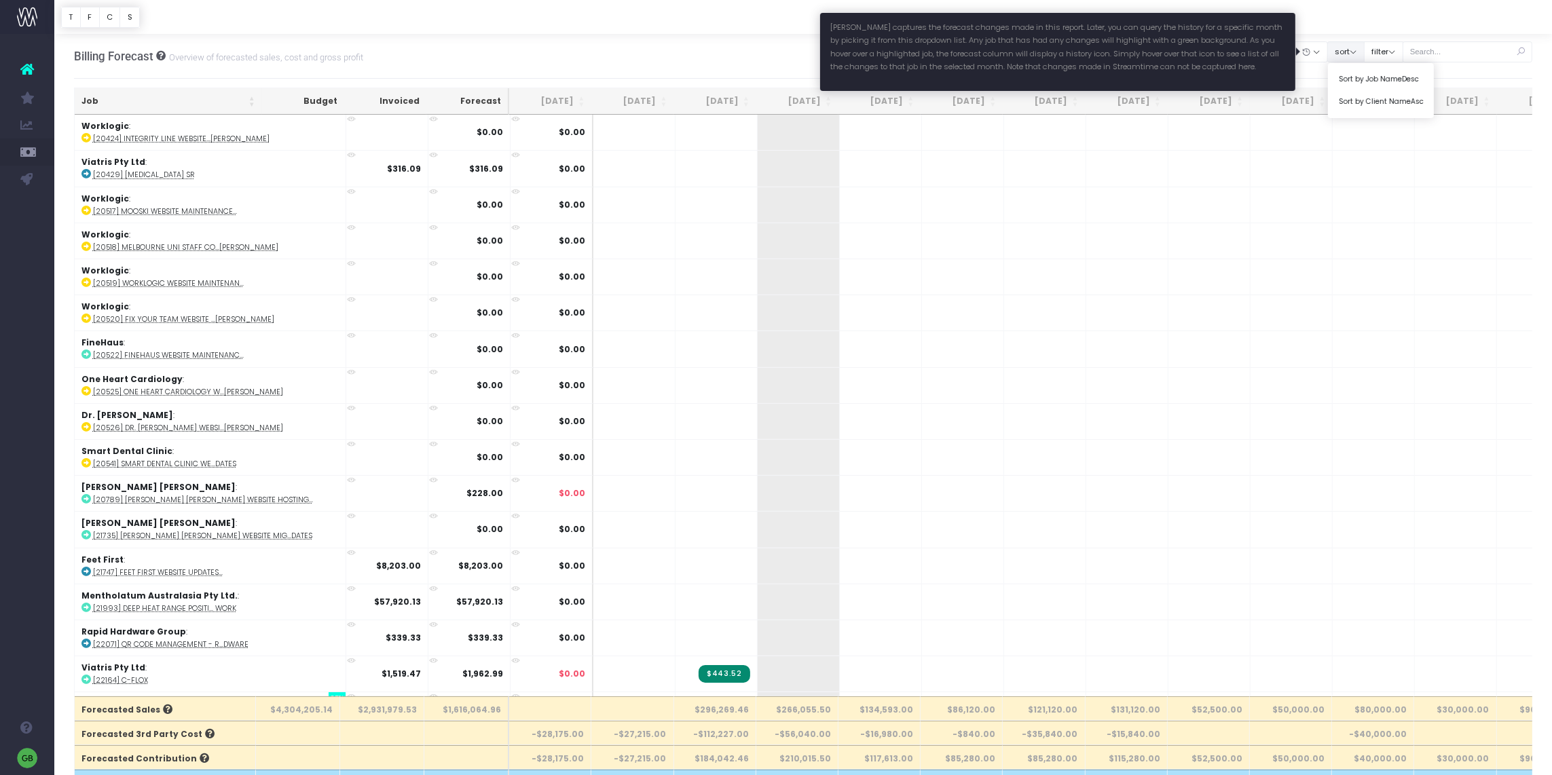
click at [1192, 56] on div "Billing Forecast Overview of forecasted sales, cost and gross profit Clear Filt…" at bounding box center [803, 56] width 1459 height 45
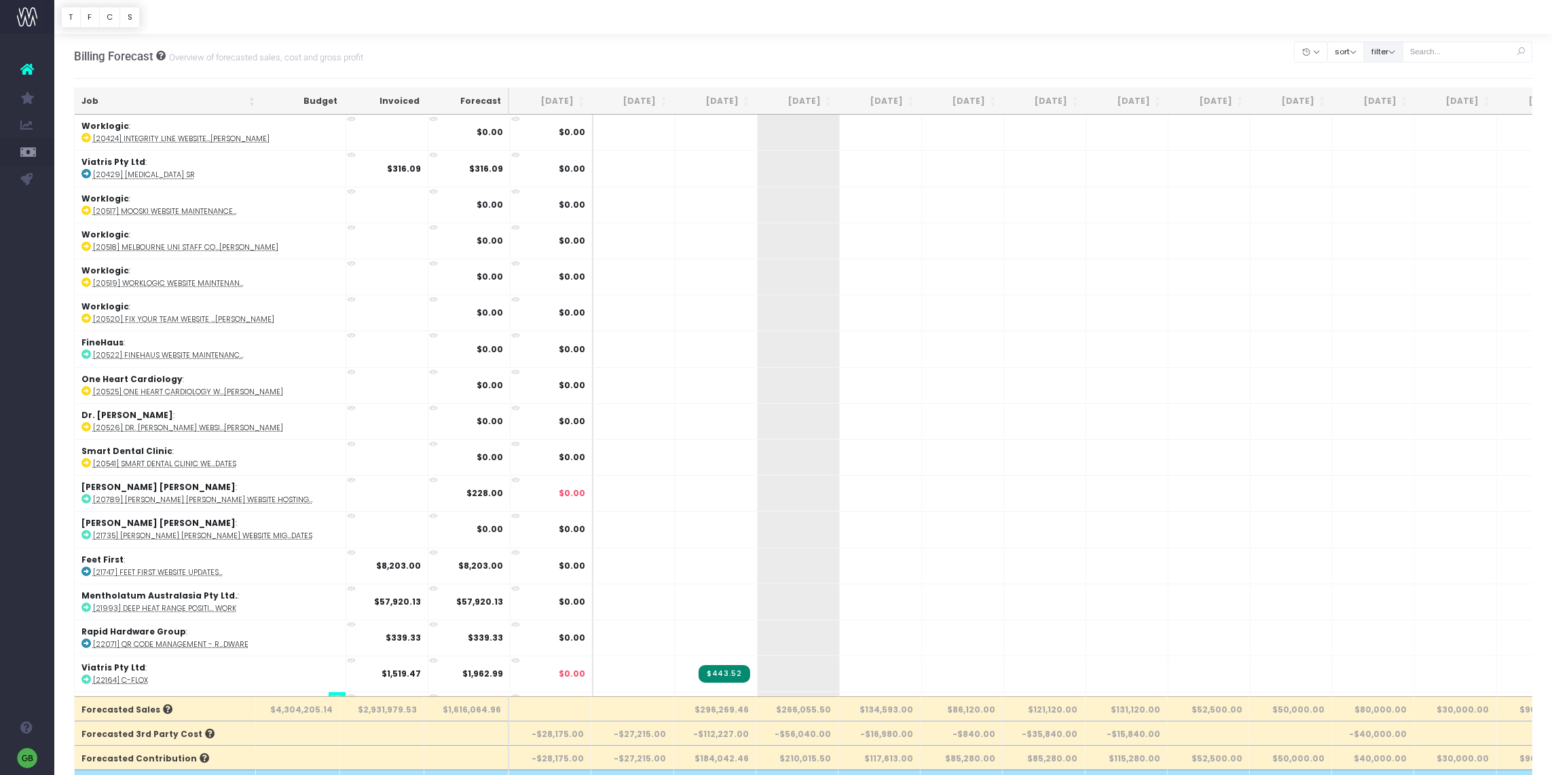
click at [1397, 50] on button "filter" at bounding box center [1383, 51] width 39 height 21
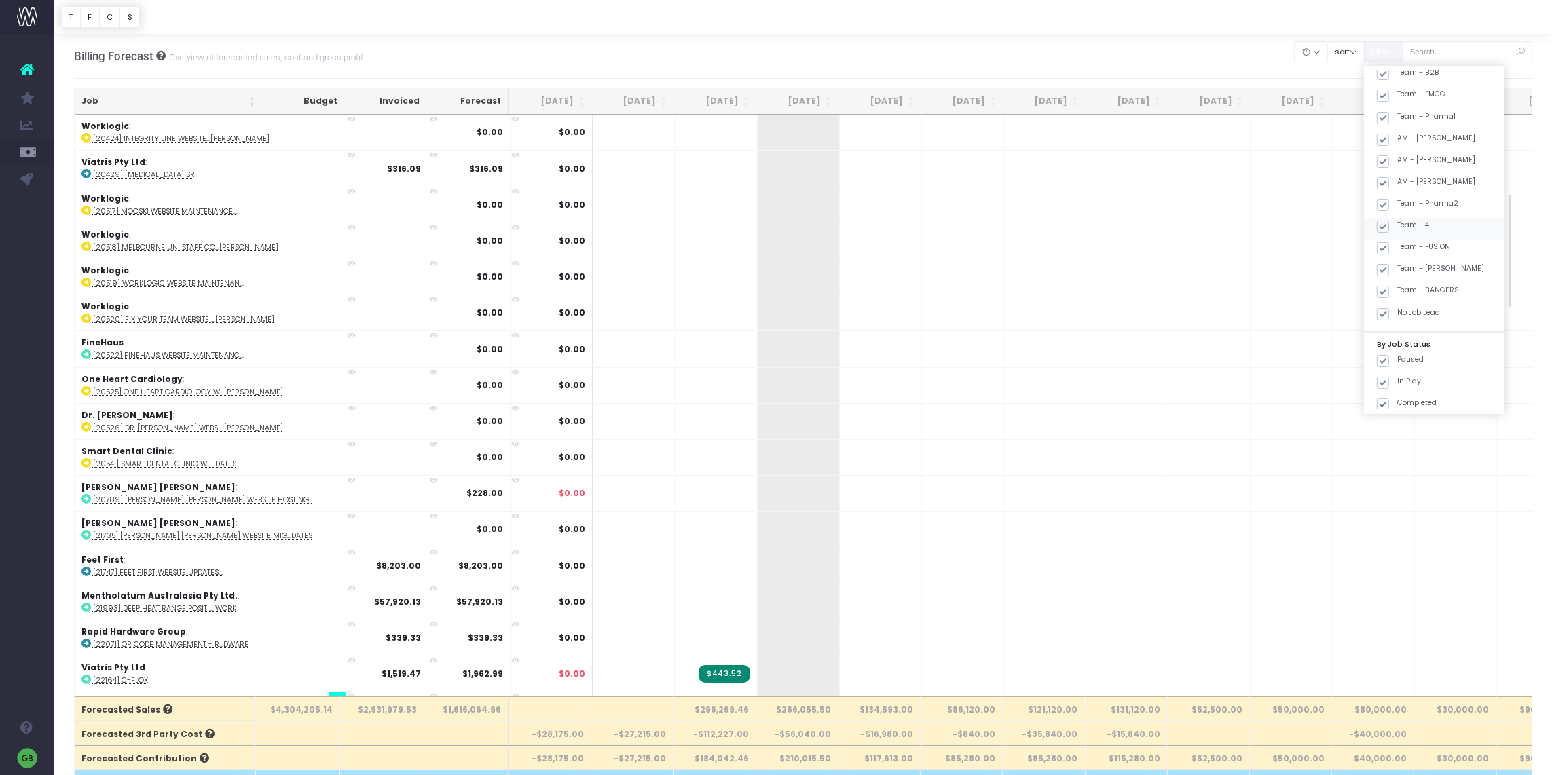
scroll to position [404, 0]
click at [1175, 49] on div "Billing Forecast Overview of forecasted sales, cost and gross profit Clear Filt…" at bounding box center [803, 56] width 1459 height 45
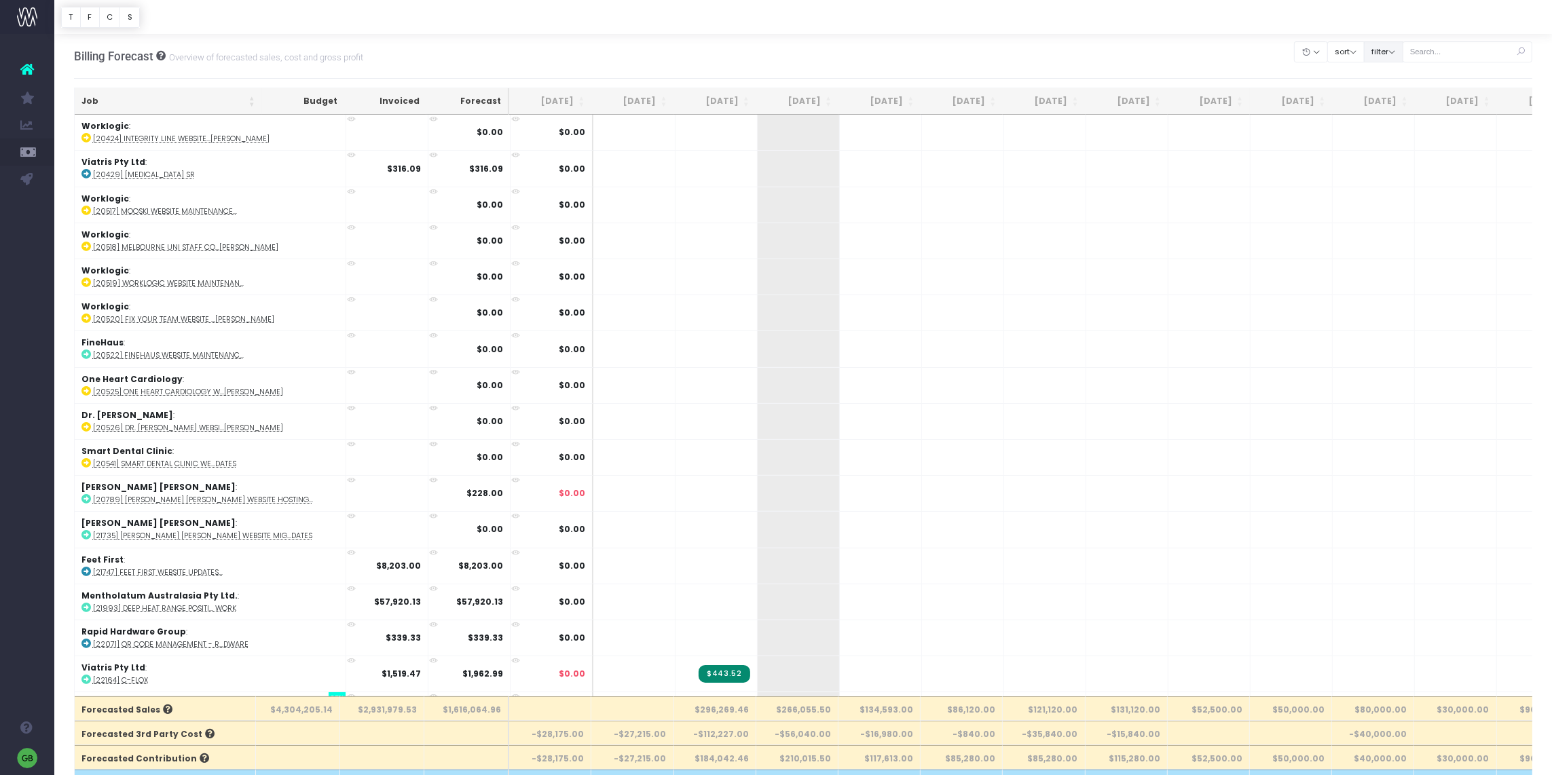
click at [1397, 49] on button "filter" at bounding box center [1383, 51] width 39 height 21
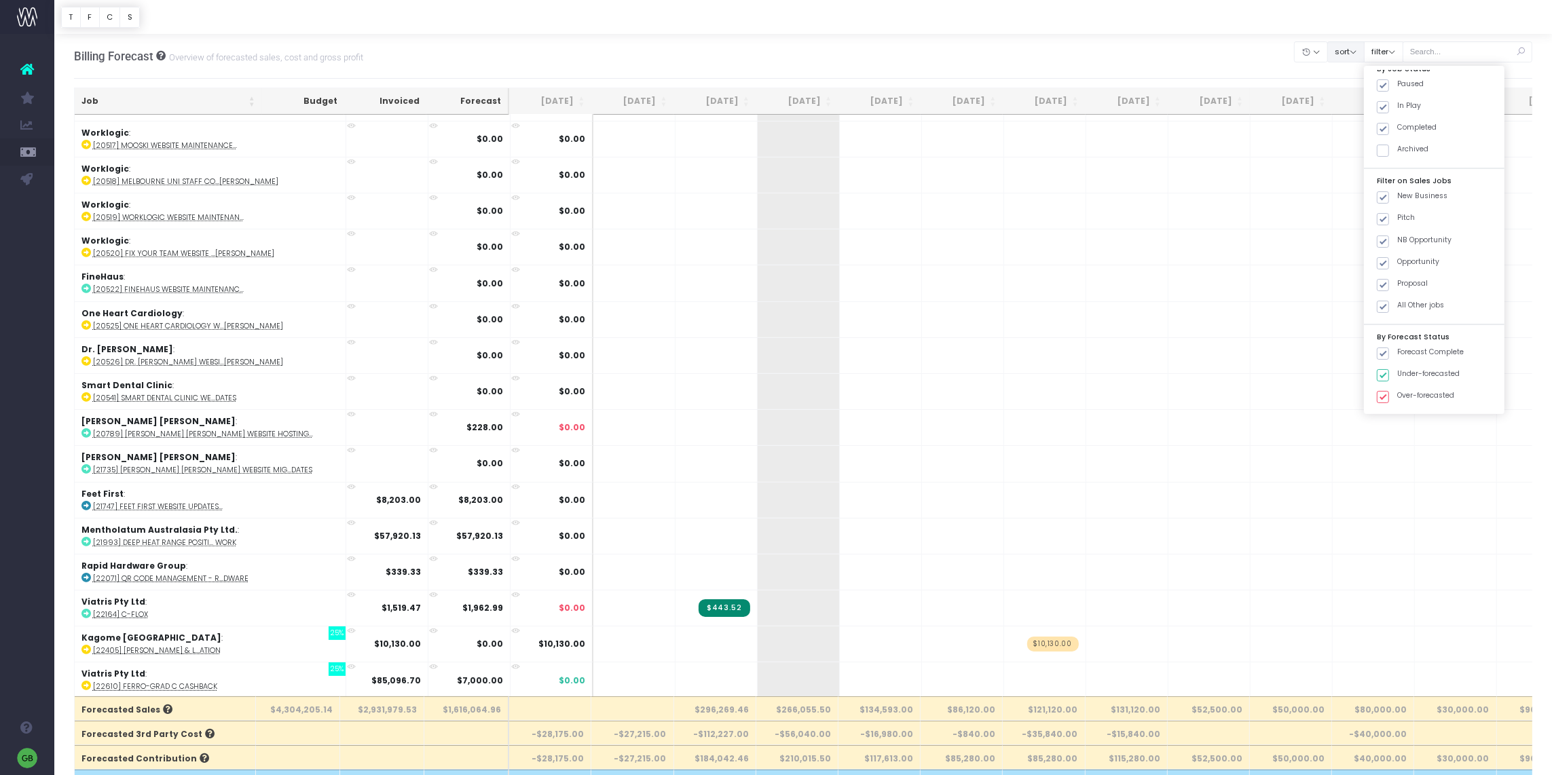
click at [1361, 47] on button "sort" at bounding box center [1346, 51] width 37 height 21
click at [1397, 49] on button "filter" at bounding box center [1383, 51] width 39 height 21
click at [1397, 50] on button "filter" at bounding box center [1383, 51] width 39 height 21
drag, startPoint x: 1395, startPoint y: 105, endPoint x: 1396, endPoint y: 140, distance: 35.3
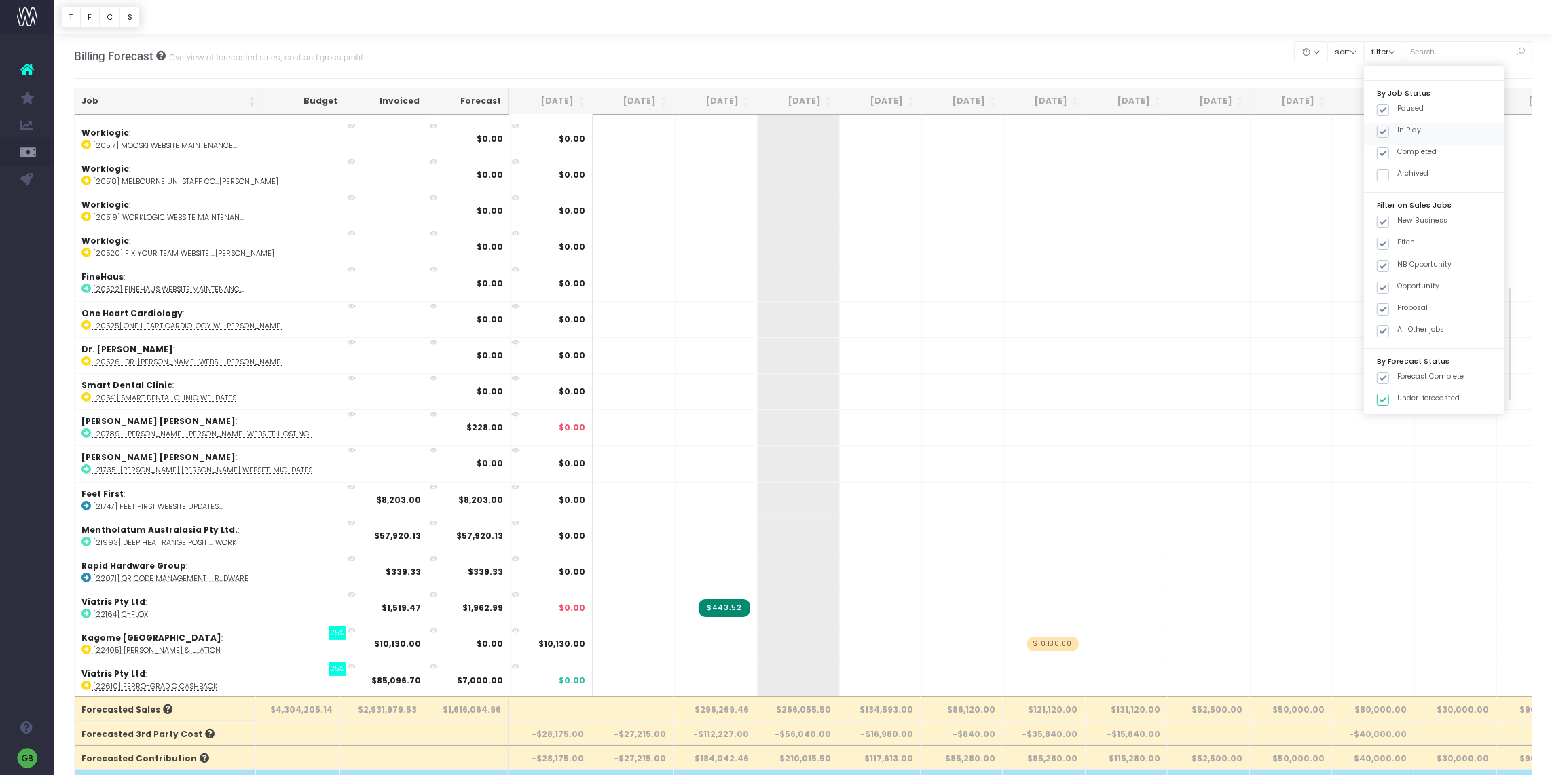
click at [1389, 105] on span at bounding box center [1383, 110] width 12 height 12
click at [1397, 105] on input "Paused" at bounding box center [1401, 107] width 9 height 9
checkbox input "false"
click at [1389, 150] on span at bounding box center [1383, 153] width 12 height 12
click at [1397, 150] on input "Completed" at bounding box center [1401, 151] width 9 height 9
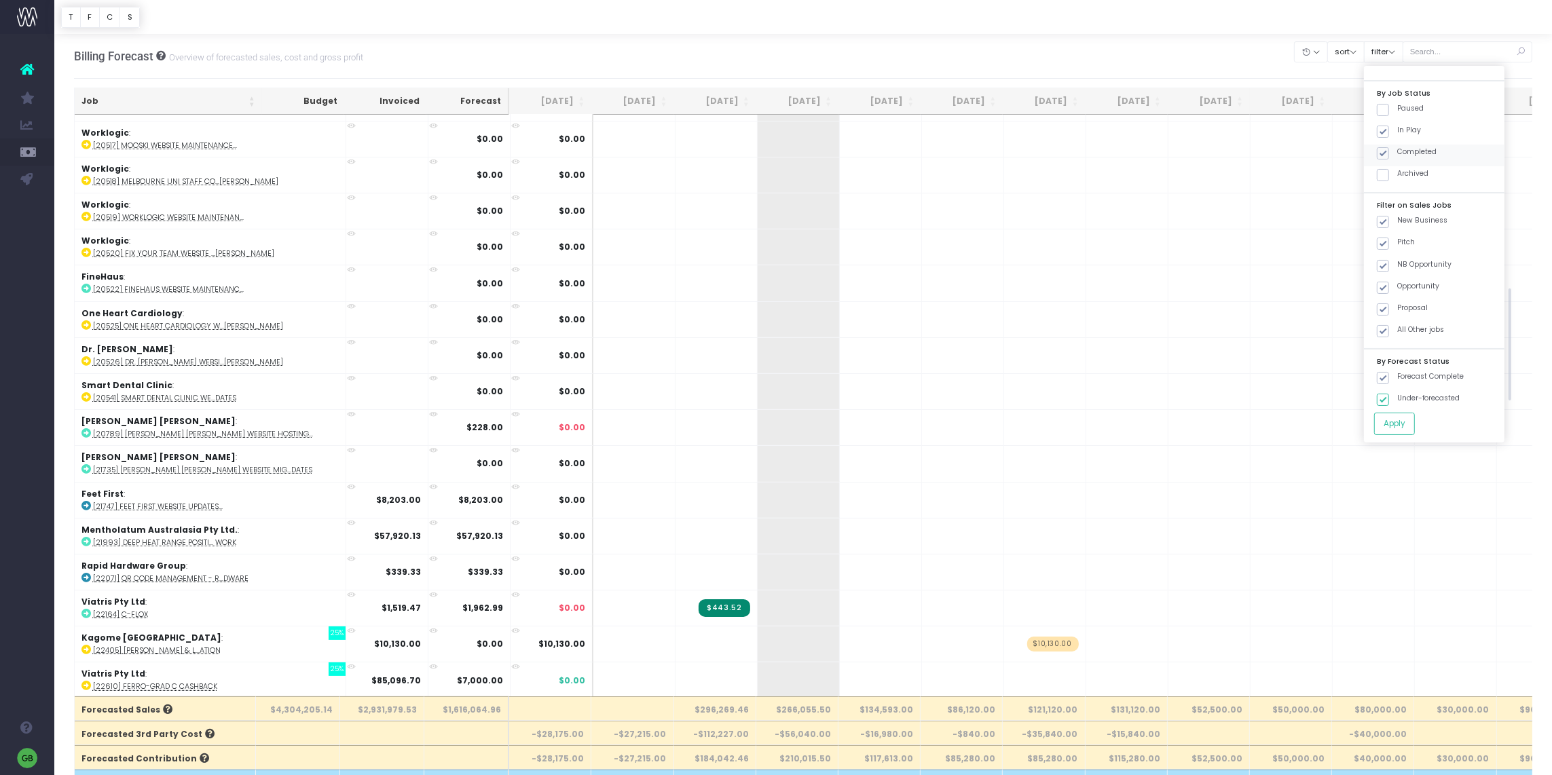
checkbox input "false"
click at [1410, 419] on button "Apply" at bounding box center [1394, 424] width 41 height 22
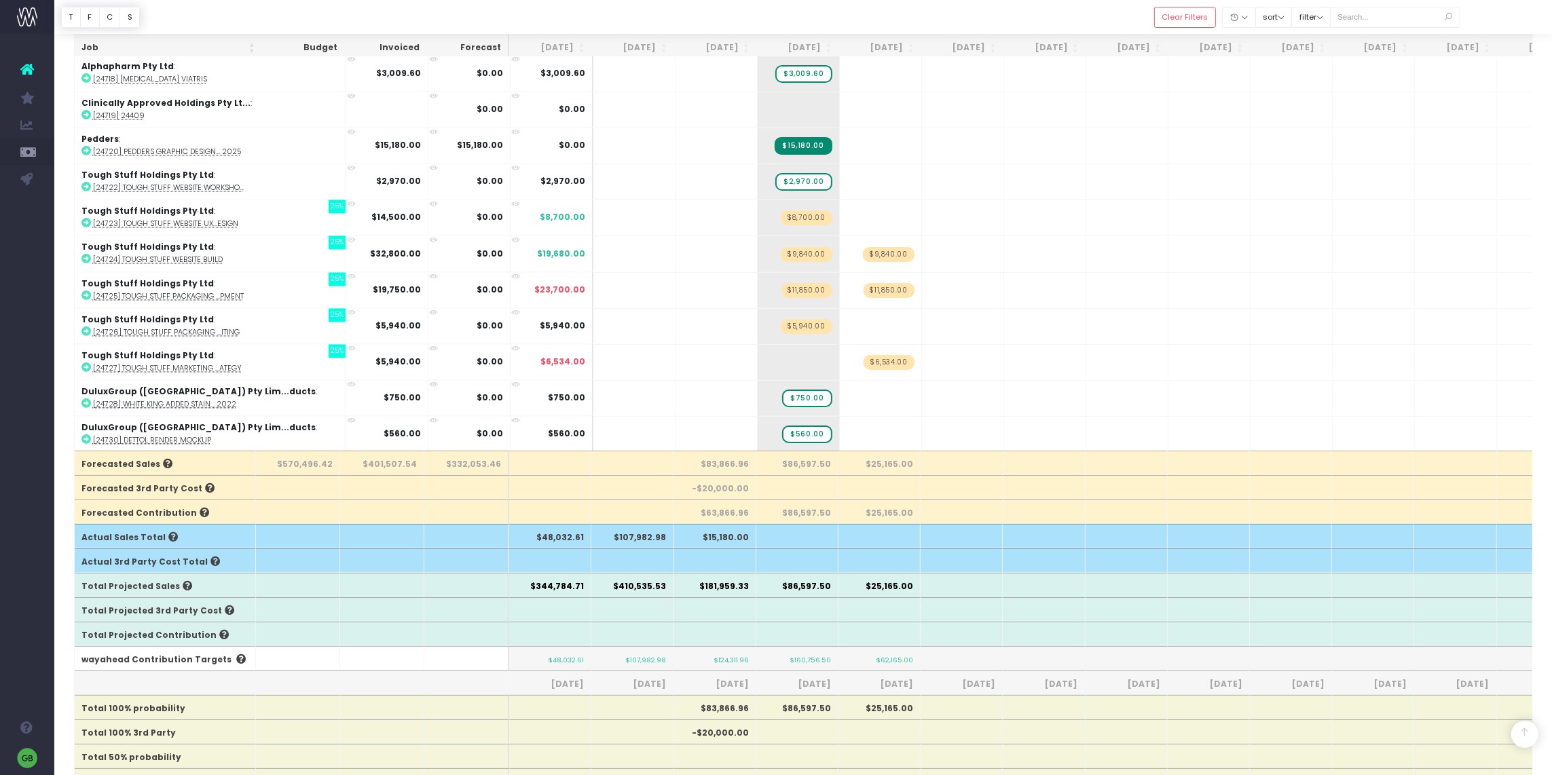
scroll to position [3091, 0]
click at [1392, 24] on input "text" at bounding box center [1395, 17] width 130 height 21
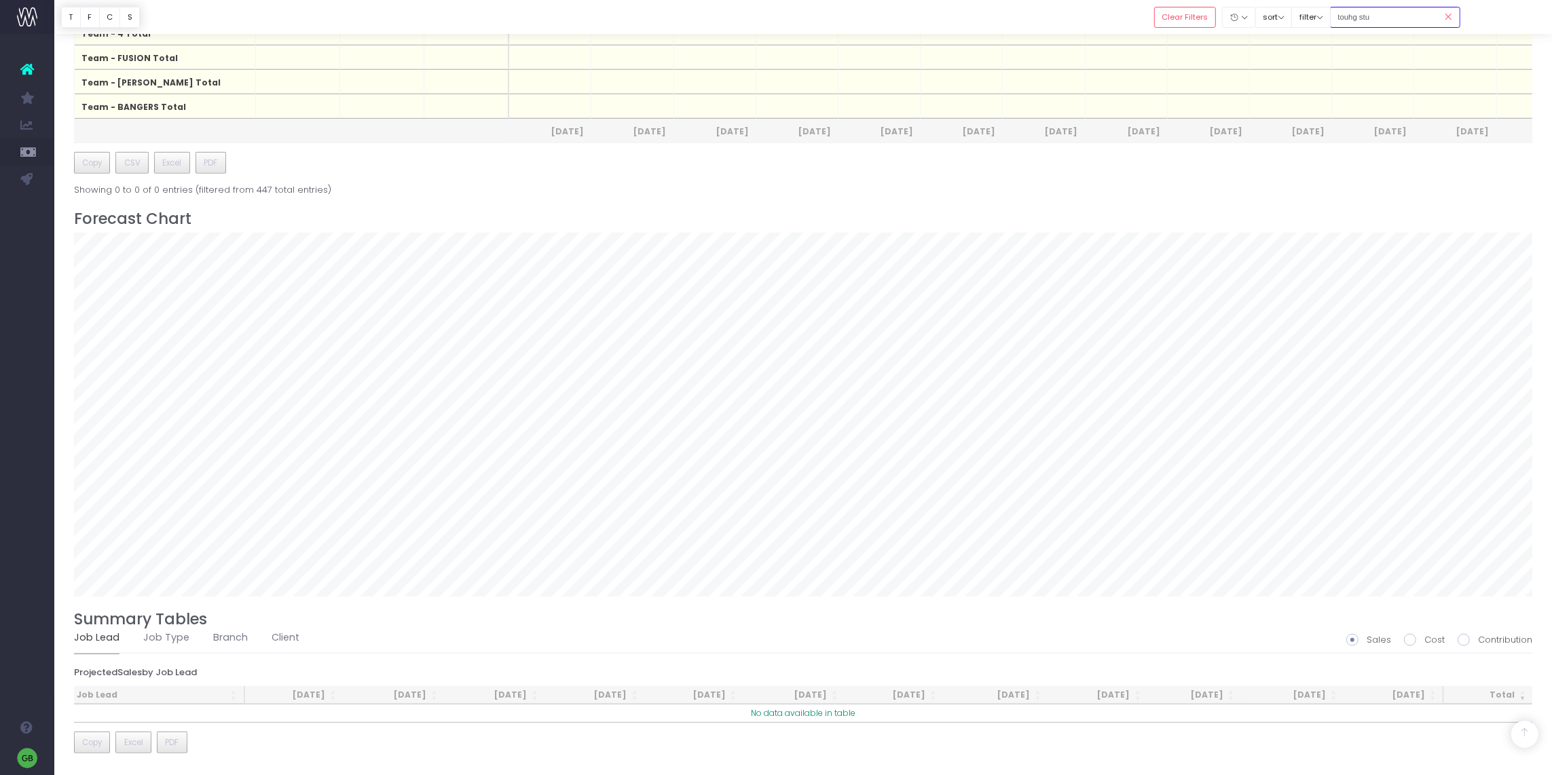
scroll to position [0, 0]
type input "tough stuff"
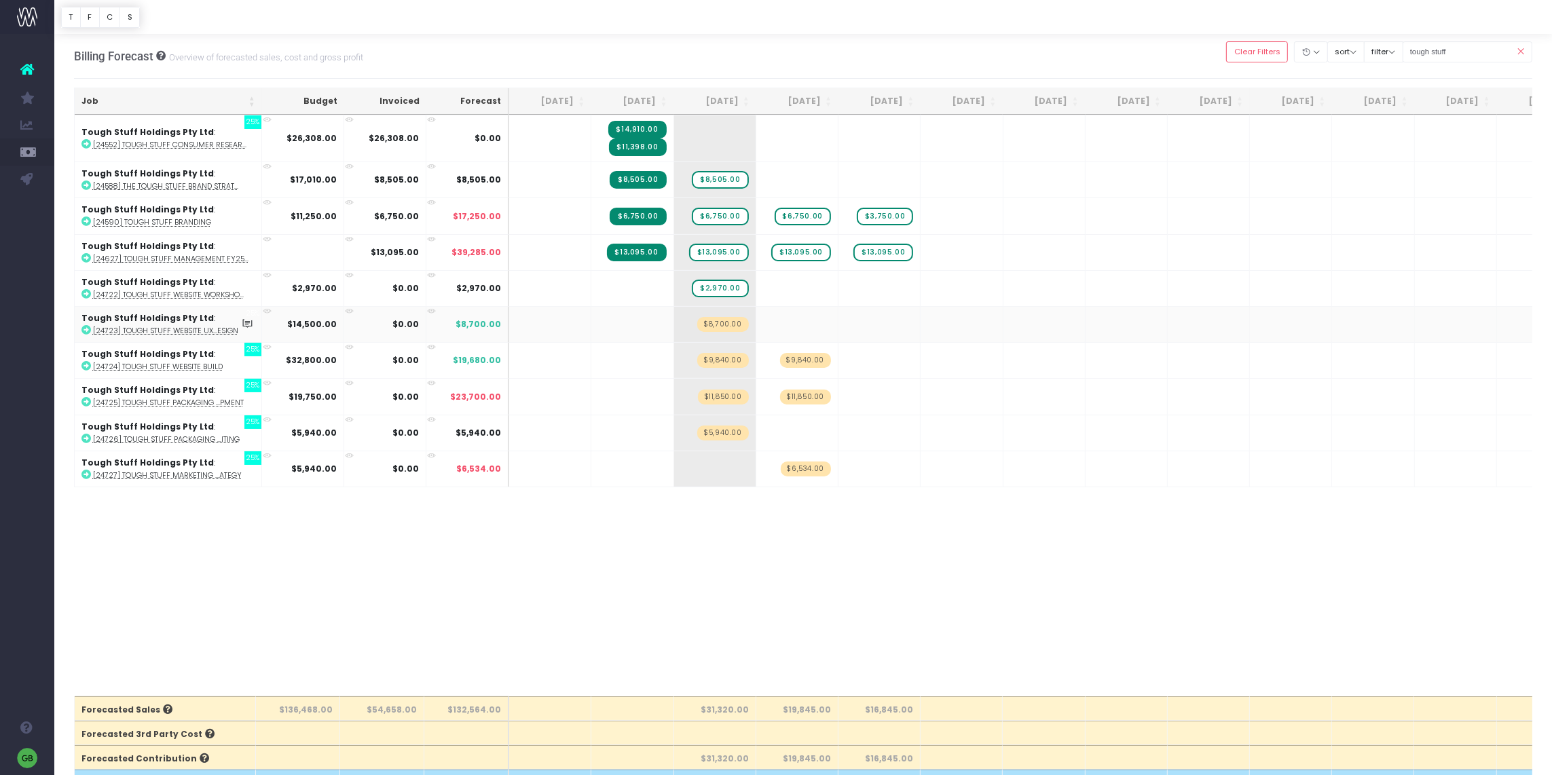
click at [225, 328] on abbr "[24723] Tough Stuff Website UX...esign" at bounding box center [165, 331] width 145 height 10
click at [201, 437] on abbr "[24726] Tough Stuff Packaging ...iting" at bounding box center [166, 439] width 147 height 10
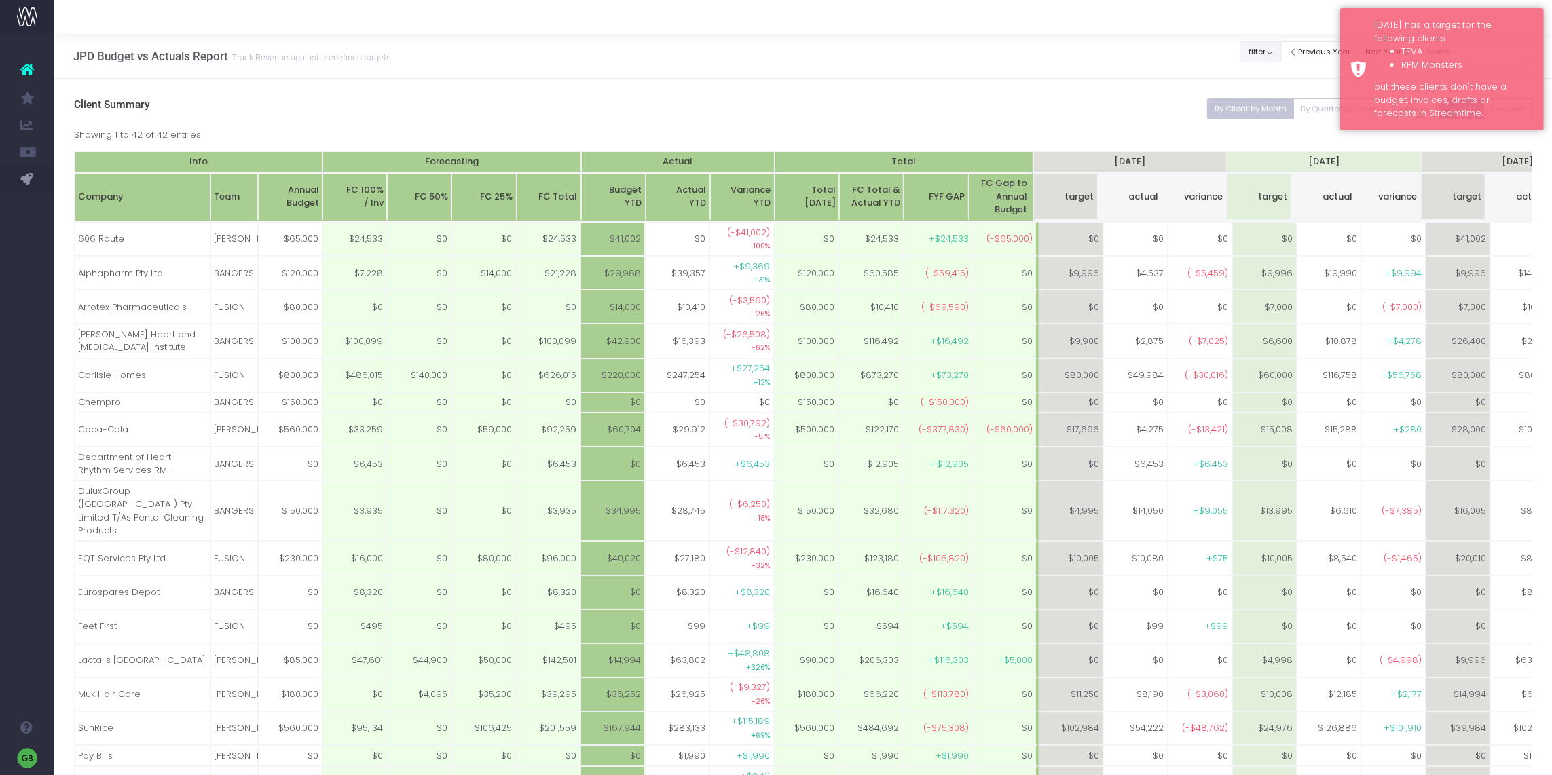
click at [1275, 50] on button "filter" at bounding box center [1261, 51] width 40 height 21
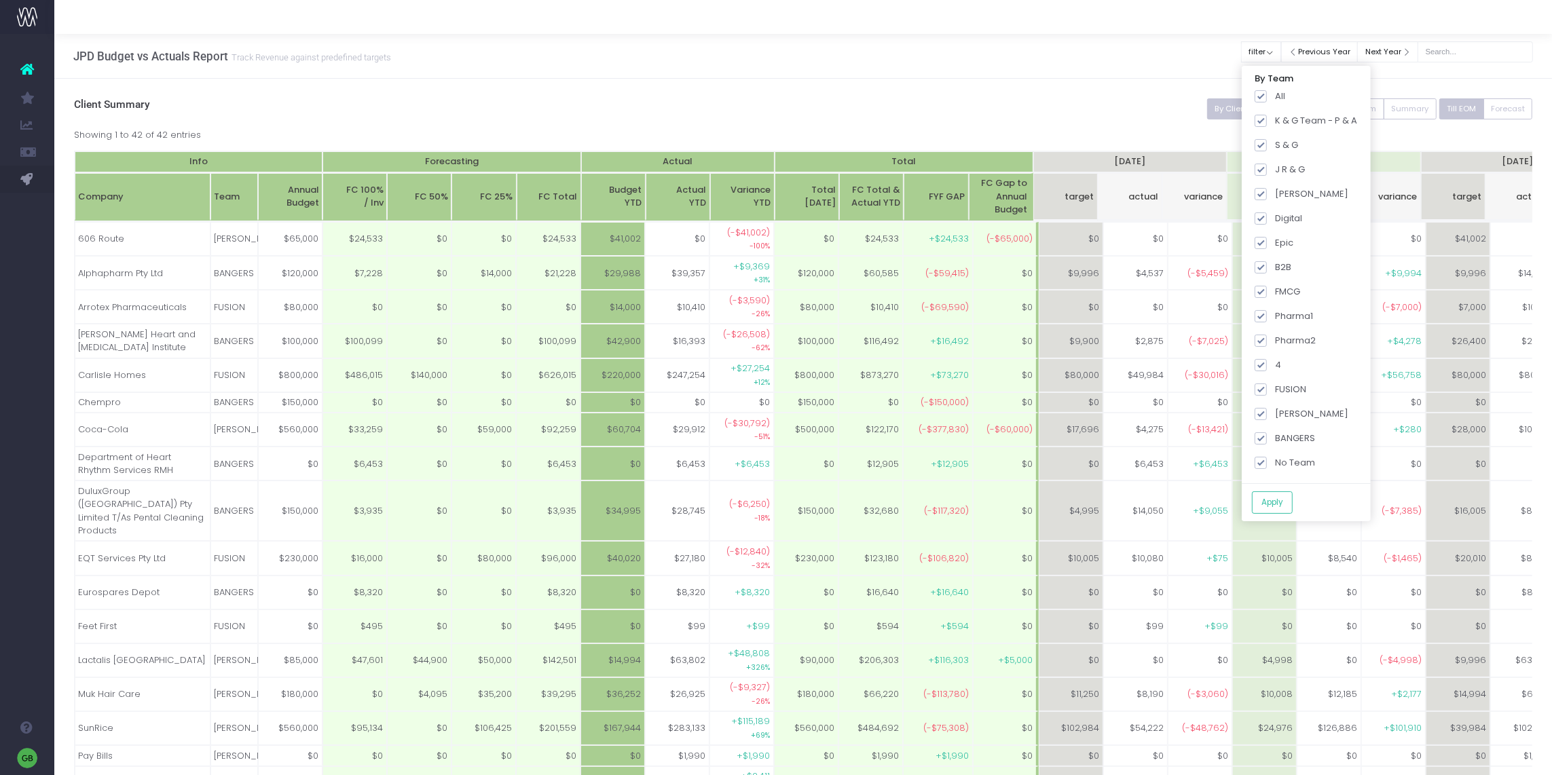
click at [894, 75] on div "JPD Budget vs Actuals Report Track Revenue against predefined targets Clear Fil…" at bounding box center [803, 56] width 1498 height 45
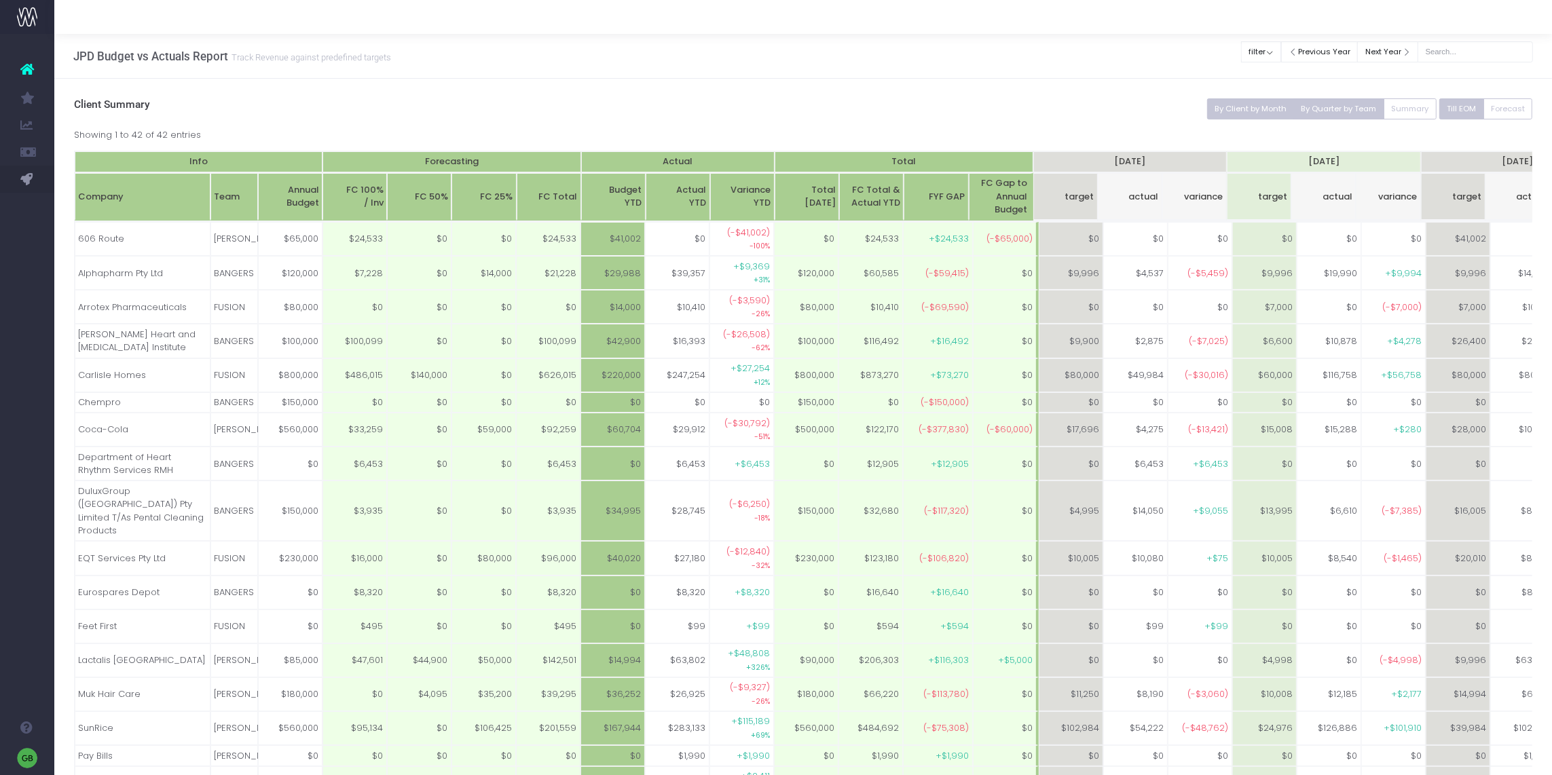
click at [1336, 105] on button "By Quarter by Team" at bounding box center [1339, 108] width 91 height 21
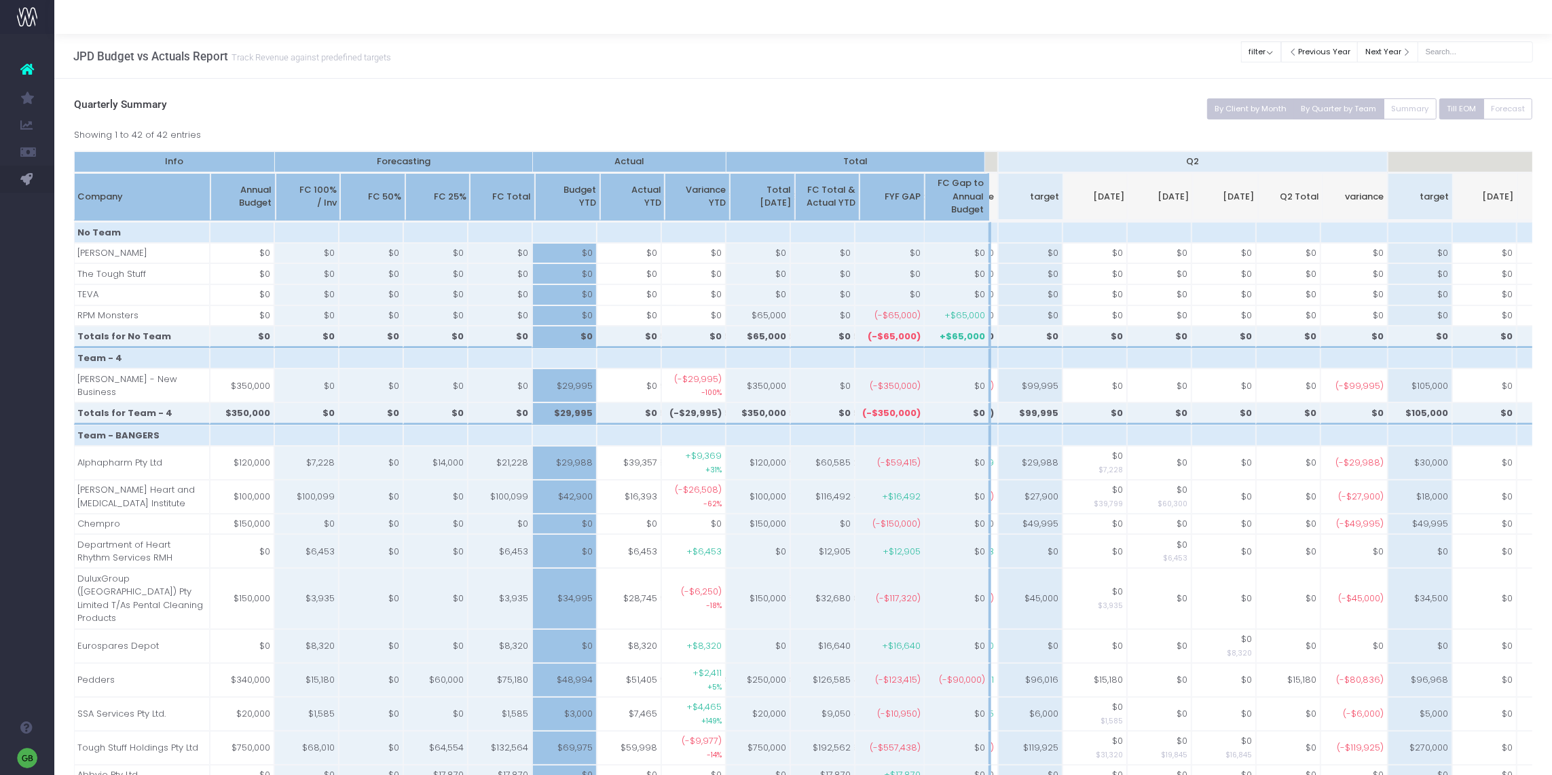
click at [1231, 109] on button "By Client by Month" at bounding box center [1251, 108] width 88 height 21
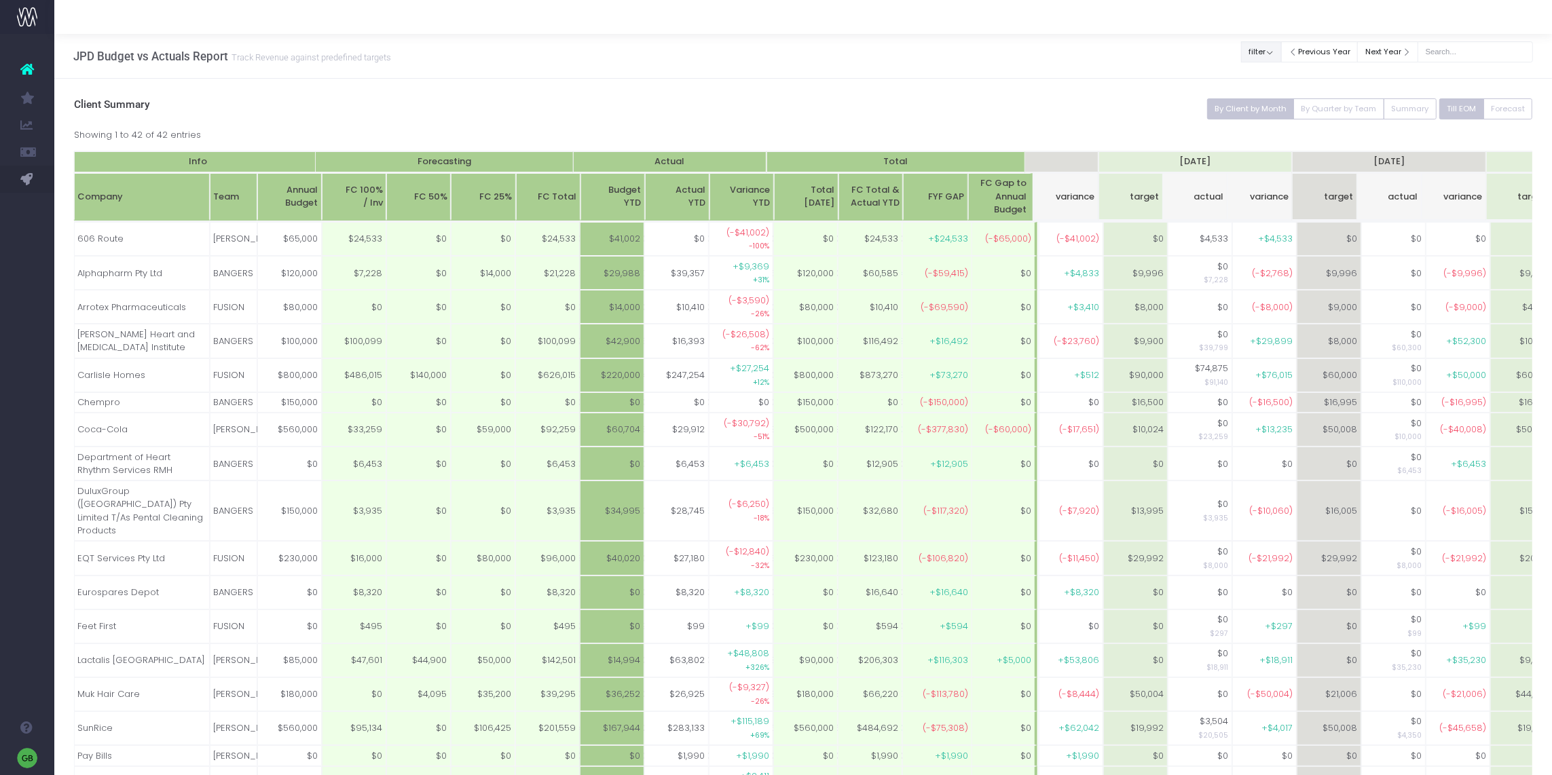
click at [1279, 47] on button "filter" at bounding box center [1261, 51] width 40 height 21
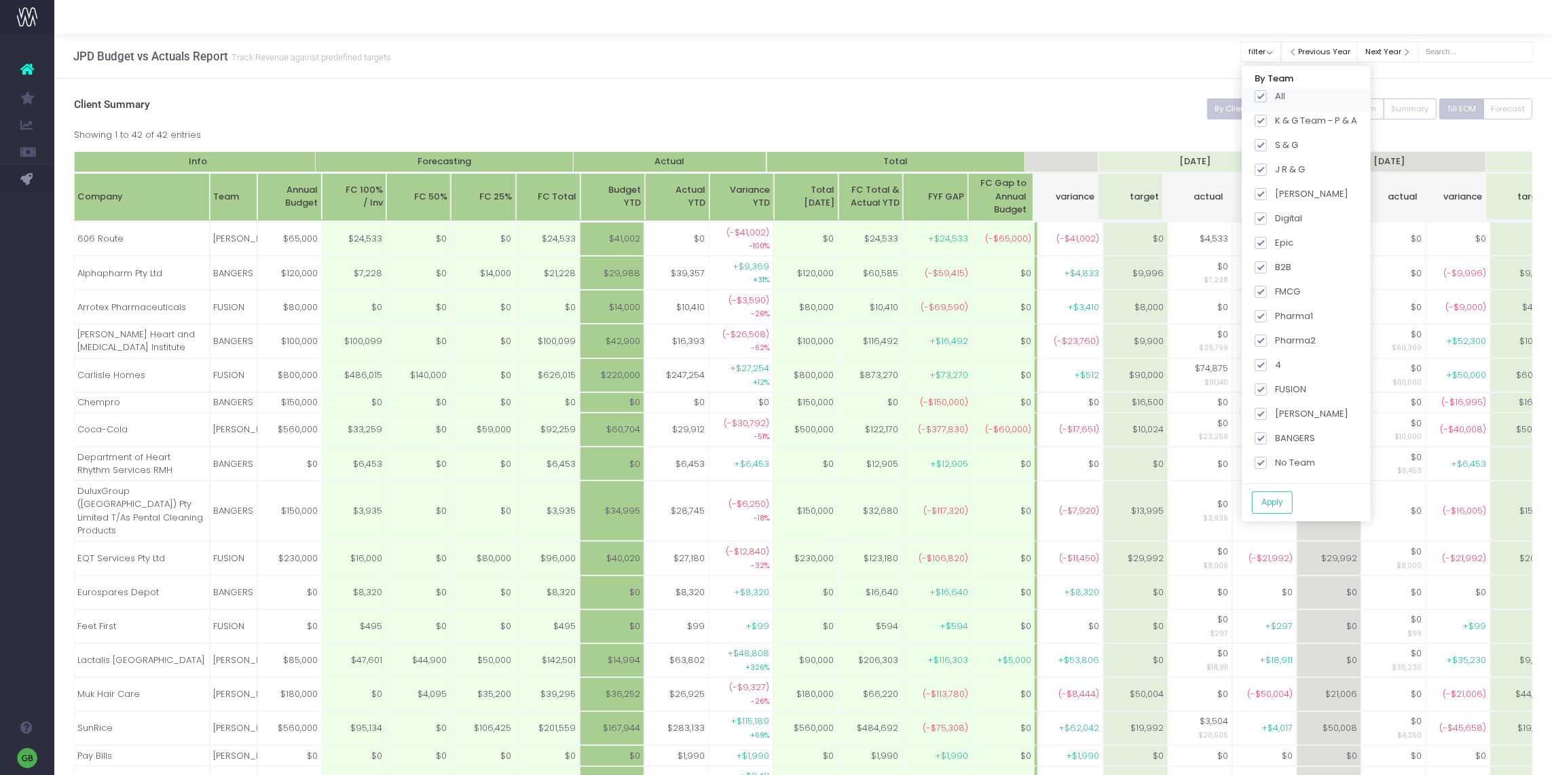
click at [1258, 94] on div "All" at bounding box center [1306, 100] width 129 height 24
click at [1273, 94] on label "All" at bounding box center [1270, 97] width 31 height 14
click at [1275, 94] on input "All" at bounding box center [1279, 94] width 9 height 9
checkbox input "false"
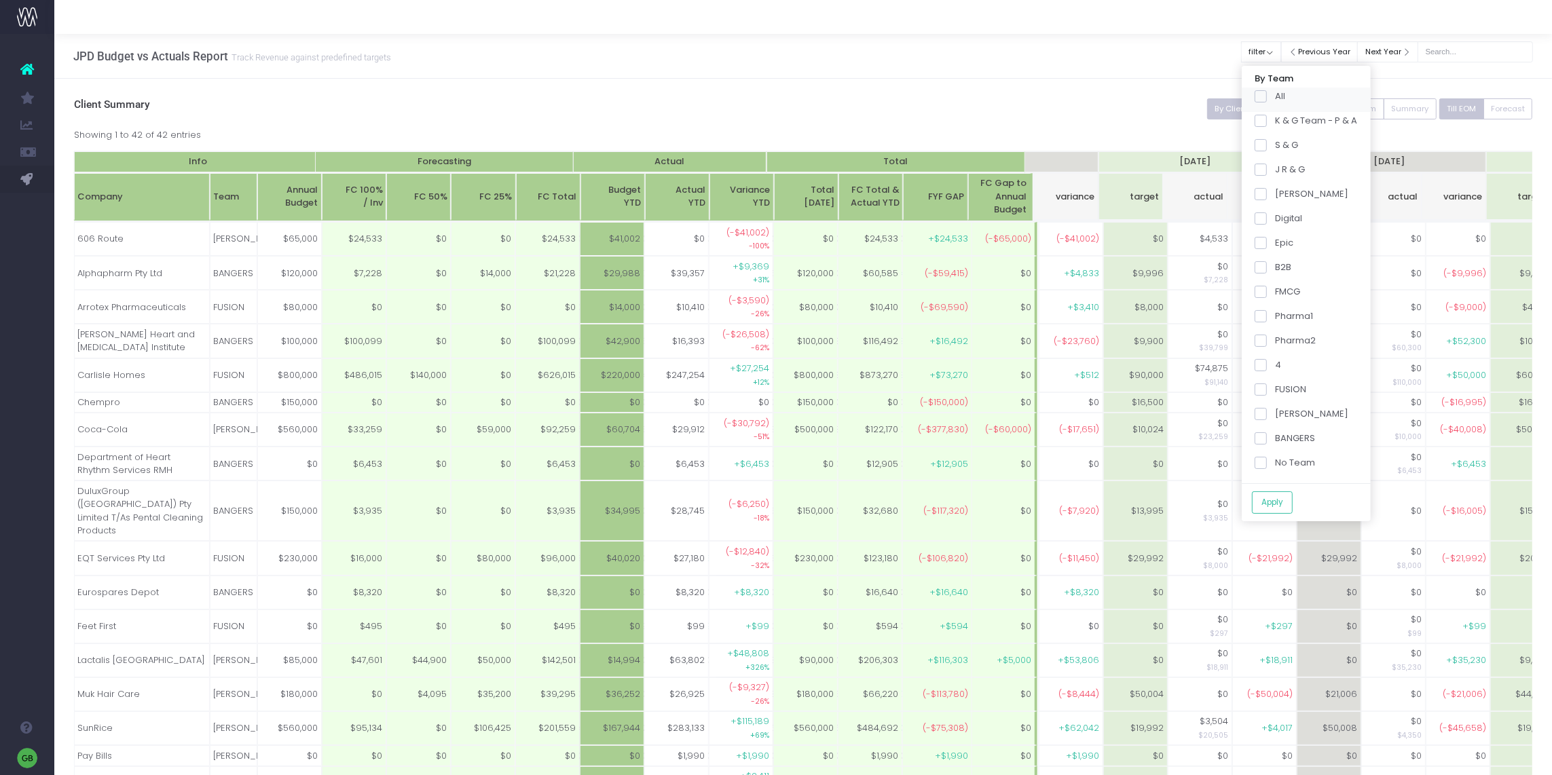
checkbox input "false"
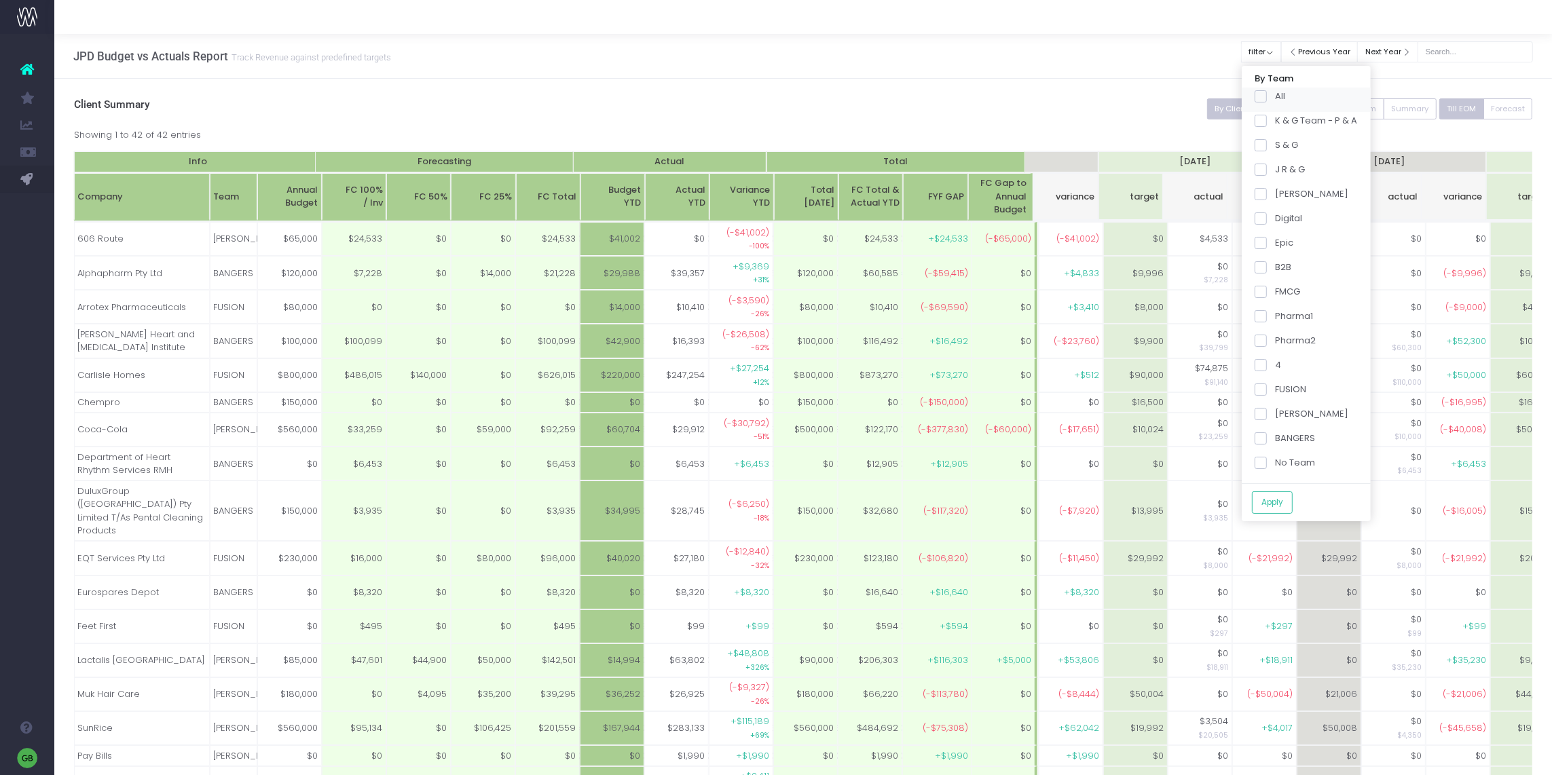
checkbox input "false"
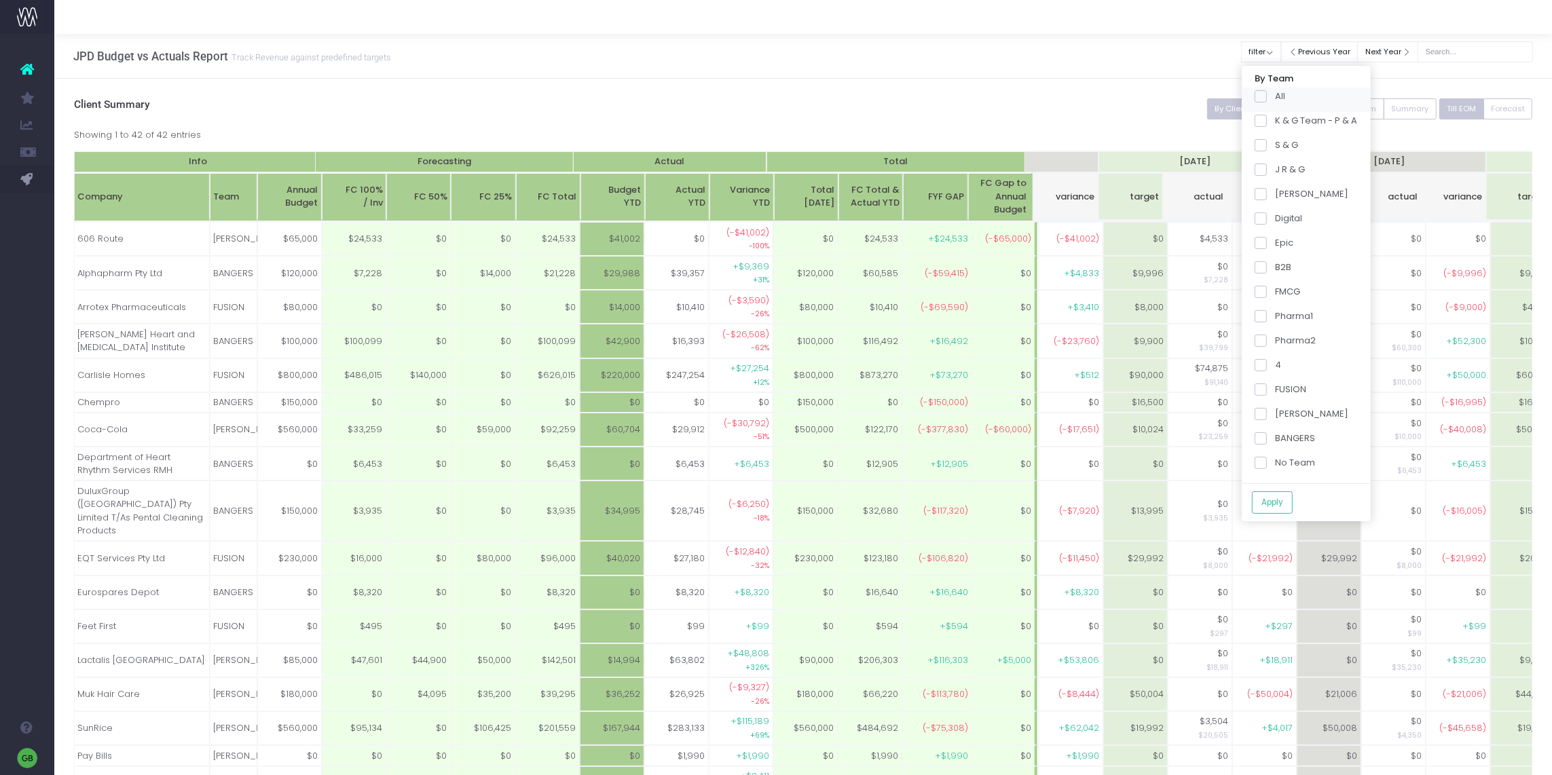
checkbox input "false"
click at [1267, 346] on span at bounding box center [1261, 341] width 12 height 12
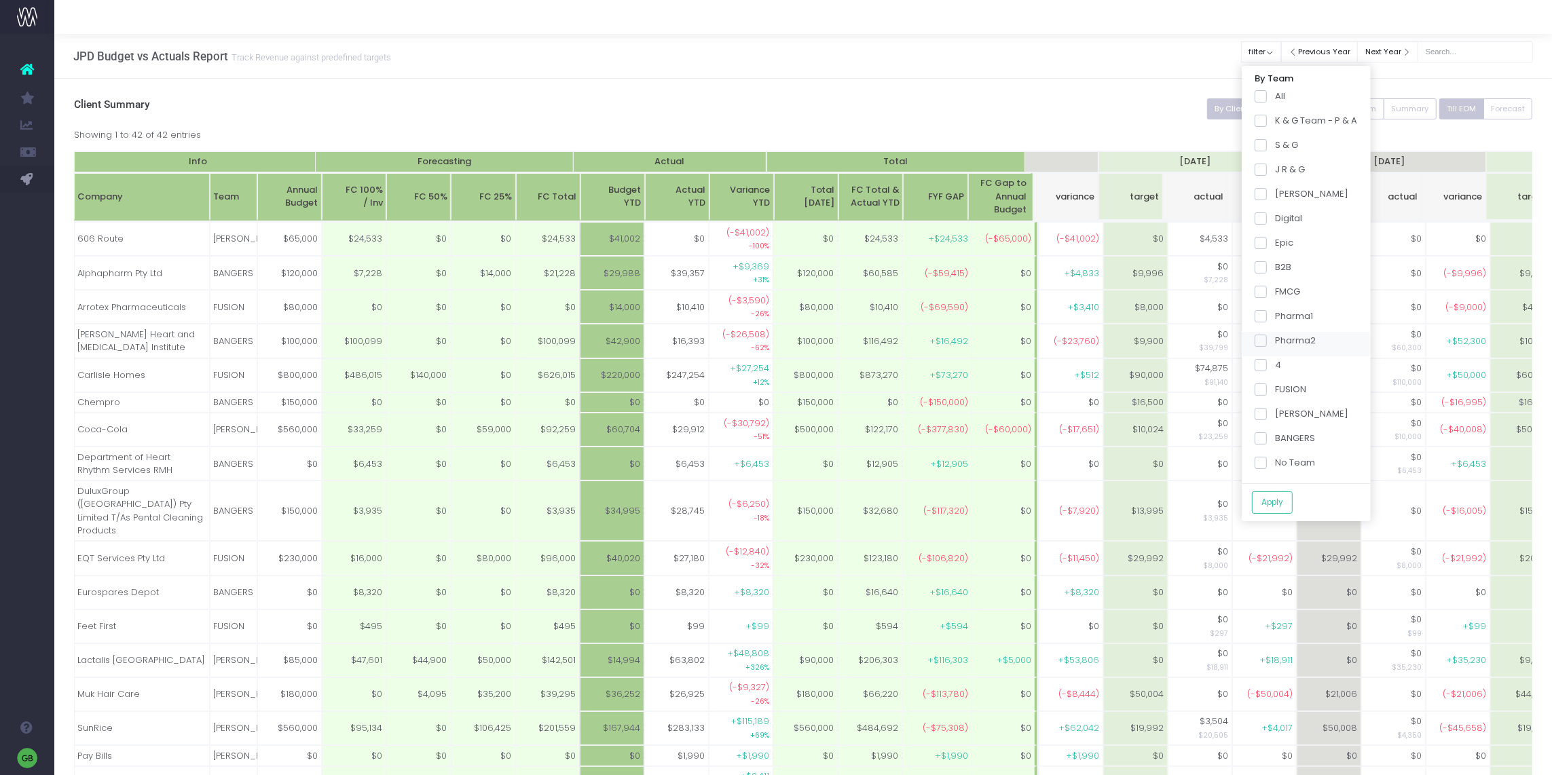
click at [1275, 343] on input "Pharma2" at bounding box center [1279, 338] width 9 height 9
checkbox input "true"
click at [1267, 437] on span at bounding box center [1261, 439] width 12 height 12
click at [1275, 437] on input "BANGERS" at bounding box center [1279, 436] width 9 height 9
checkbox input "true"
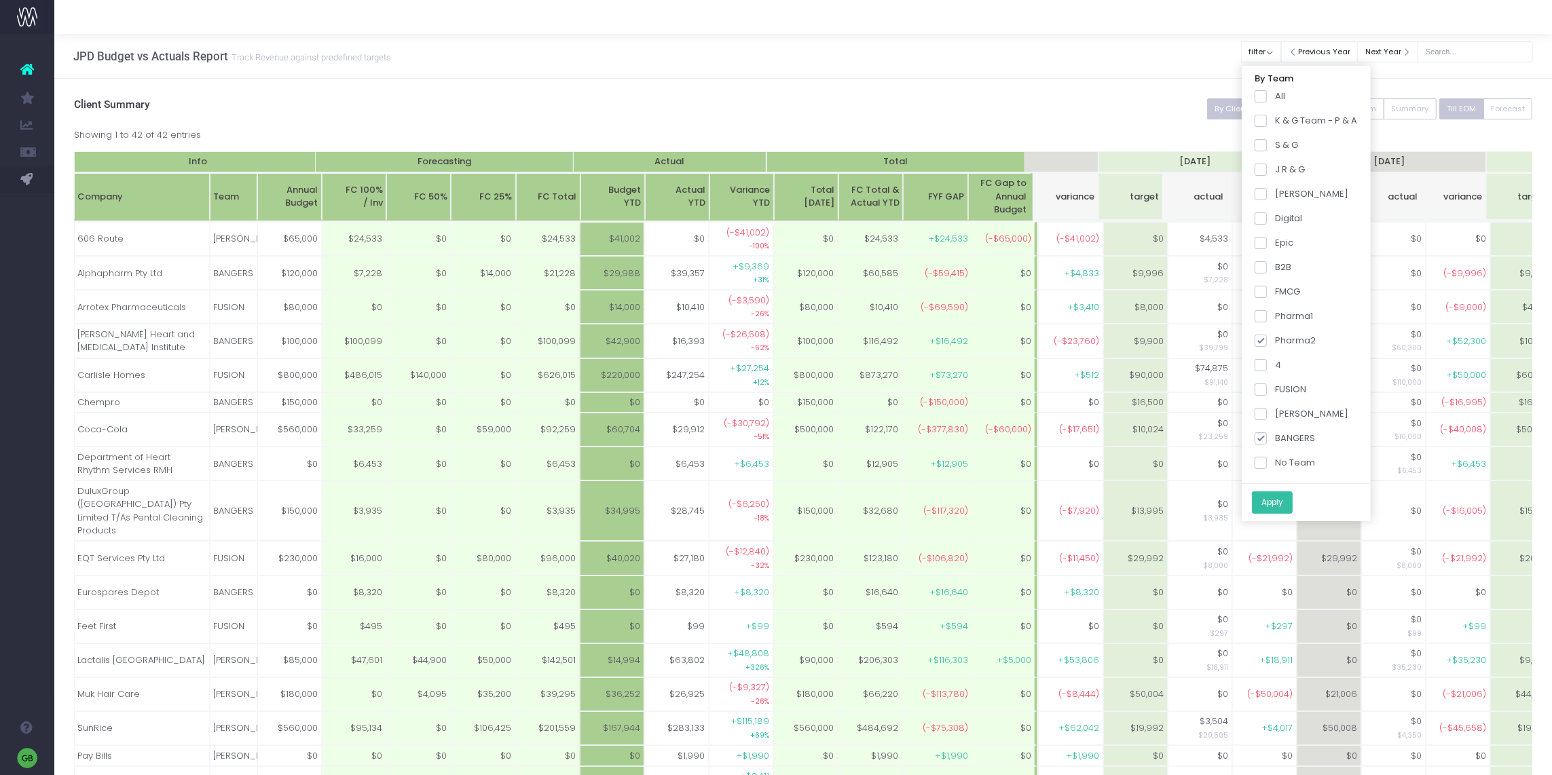
click at [1286, 501] on button "Apply" at bounding box center [1272, 503] width 41 height 22
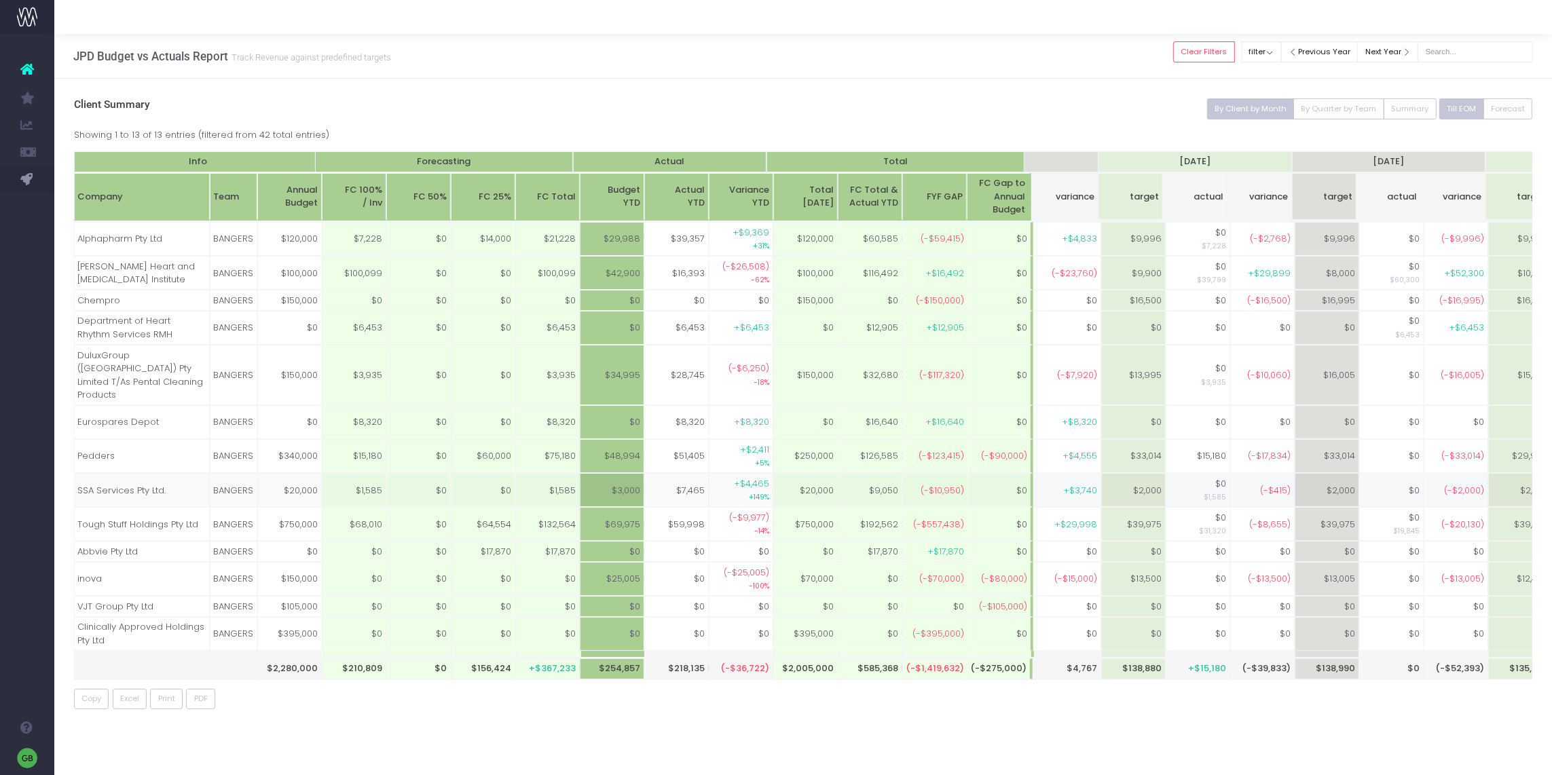
scroll to position [0, 522]
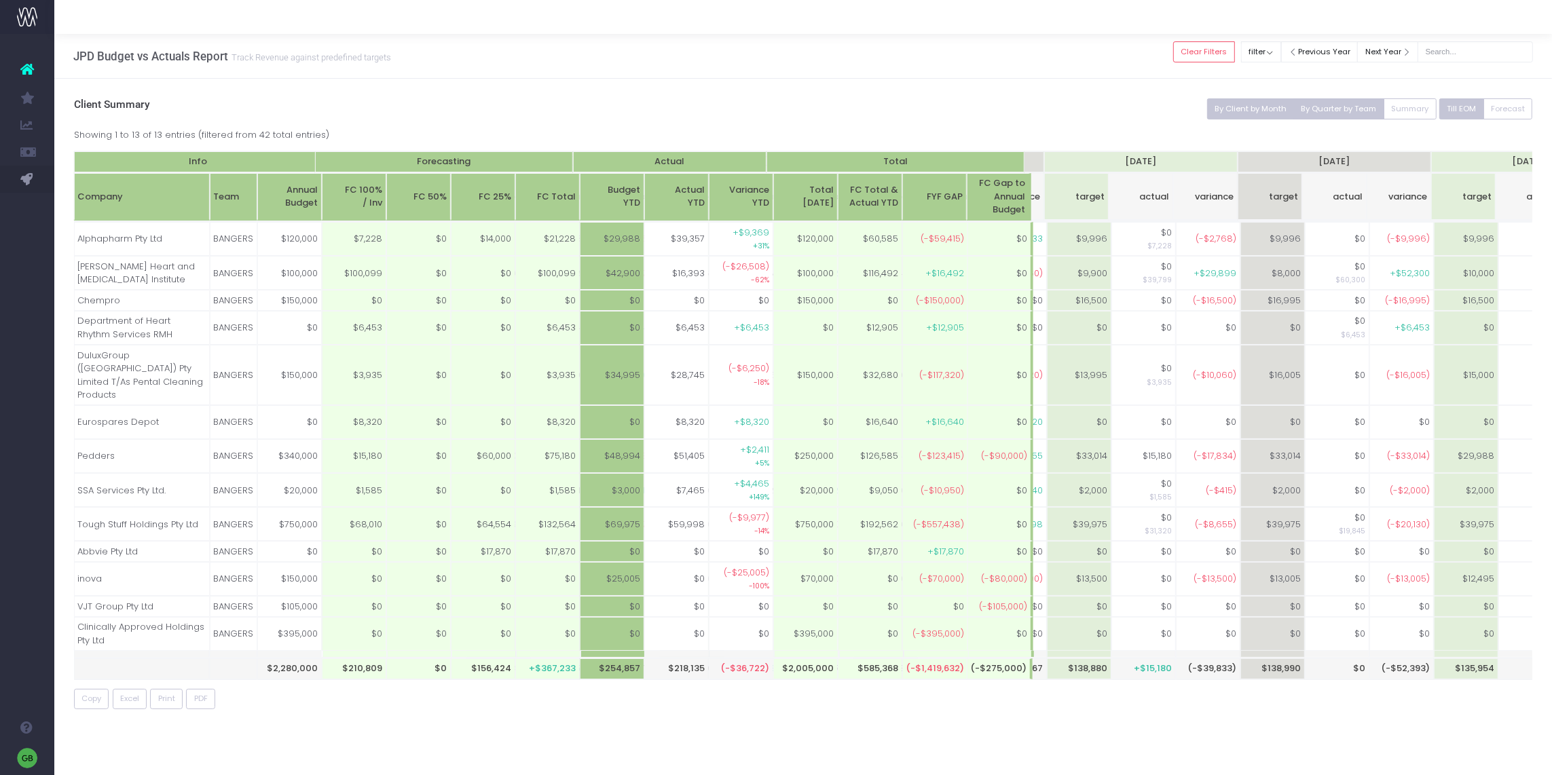
click at [1339, 101] on button "By Quarter by Team" at bounding box center [1339, 108] width 91 height 21
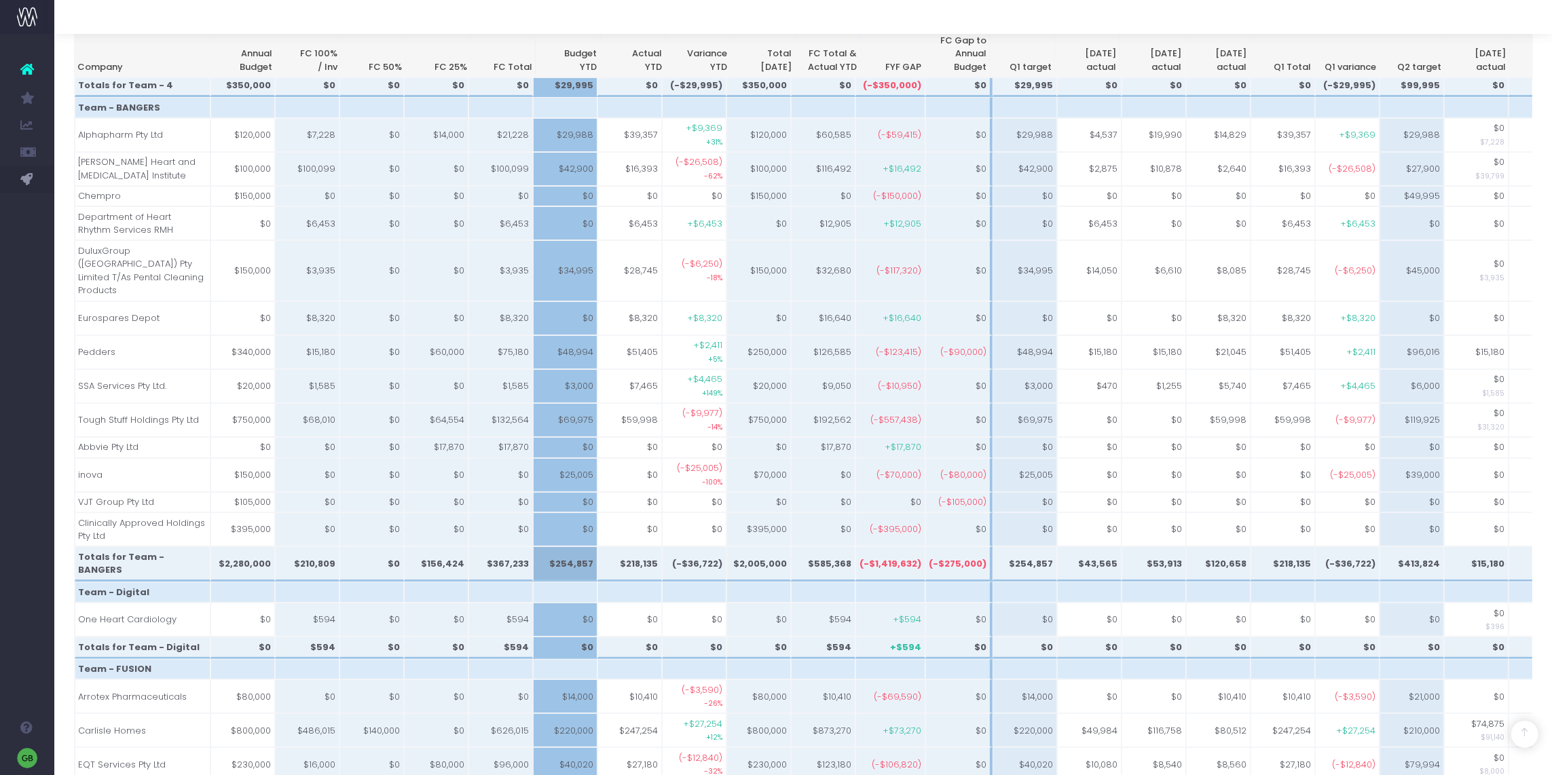
scroll to position [333, 0]
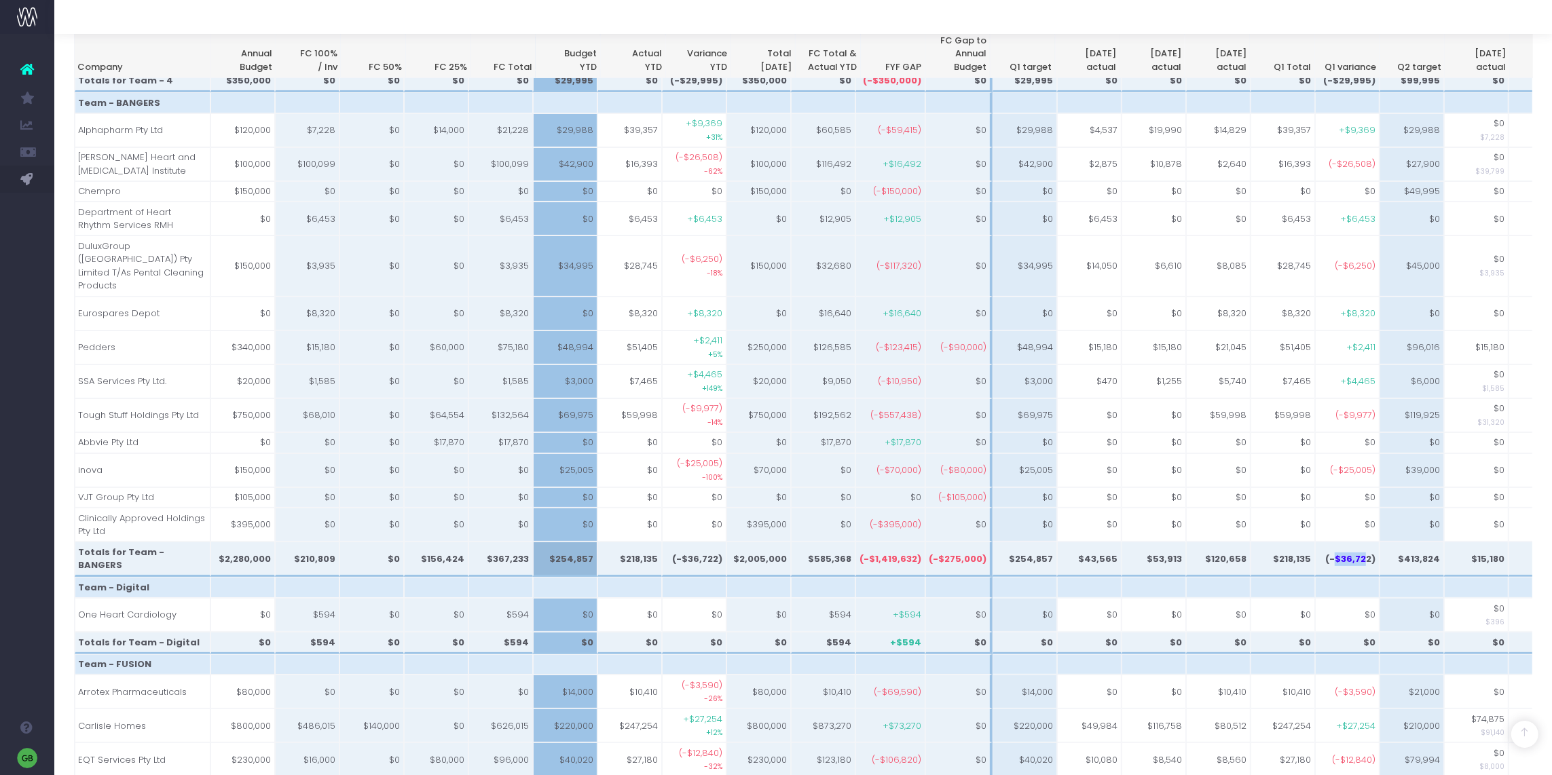
drag, startPoint x: 1334, startPoint y: 546, endPoint x: 1361, endPoint y: 544, distance: 27.2
click at [1361, 544] on td "(-$36,722)" at bounding box center [1347, 559] width 65 height 35
click at [1369, 544] on td "(-$36,722)" at bounding box center [1347, 559] width 65 height 35
drag, startPoint x: 1367, startPoint y: 545, endPoint x: 1330, endPoint y: 545, distance: 37.4
click at [1330, 545] on td "(-$36,722)" at bounding box center [1347, 559] width 65 height 35
